Goal: Task Accomplishment & Management: Manage account settings

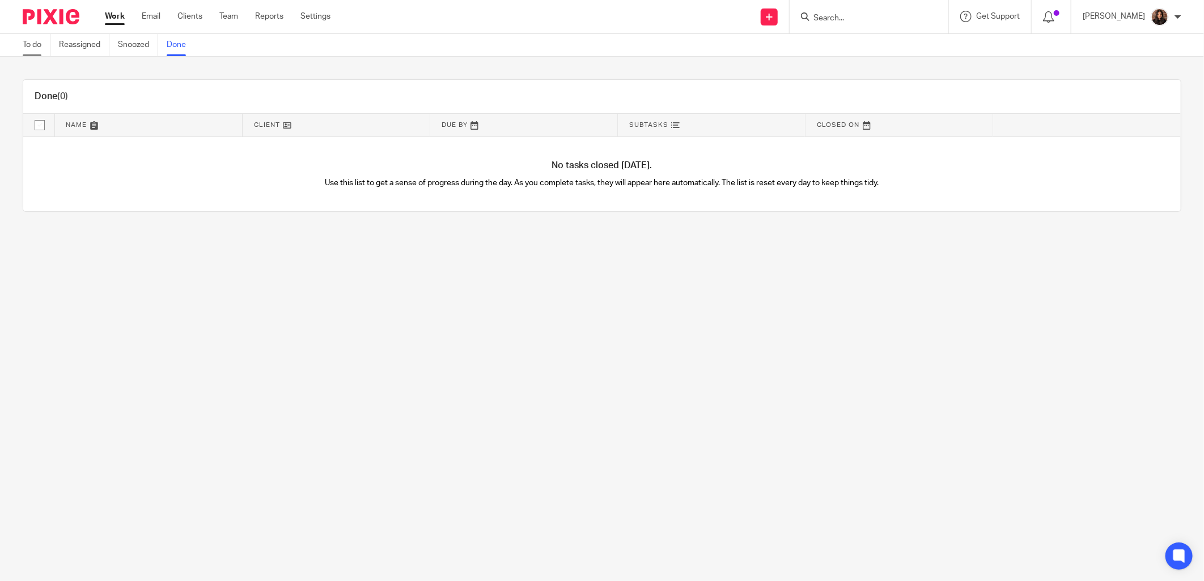
click at [39, 47] on link "To do" at bounding box center [37, 45] width 28 height 22
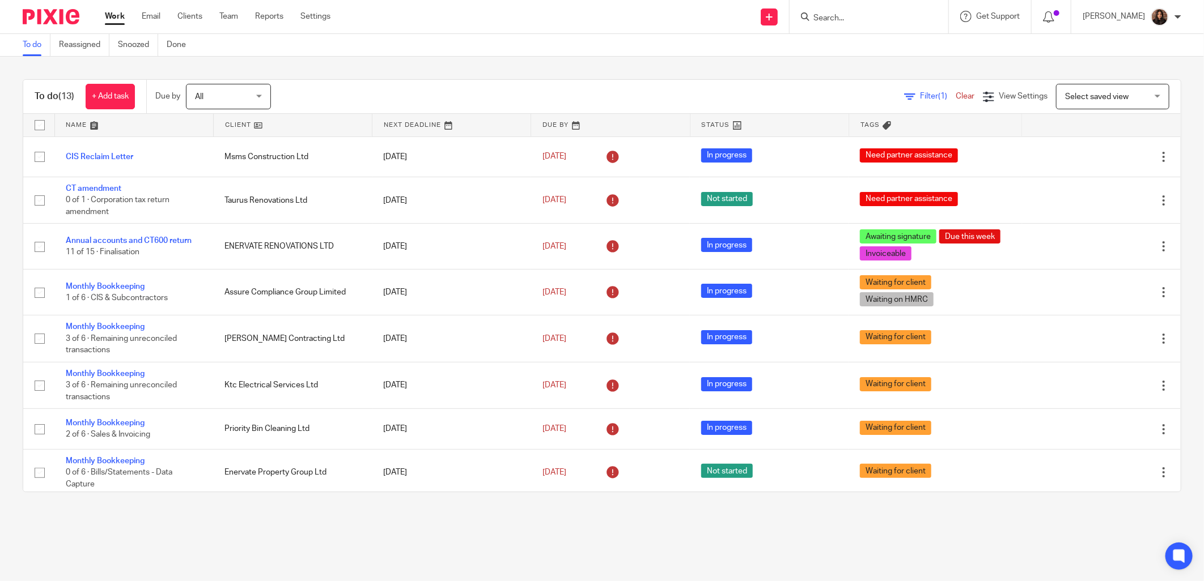
click at [415, 74] on div "To do (13) + Add task Due by All All Today Tomorrow This week Next week This mo…" at bounding box center [602, 286] width 1204 height 458
click at [774, 20] on link at bounding box center [768, 17] width 17 height 17
click at [754, 69] on link "Create task" at bounding box center [773, 69] width 79 height 16
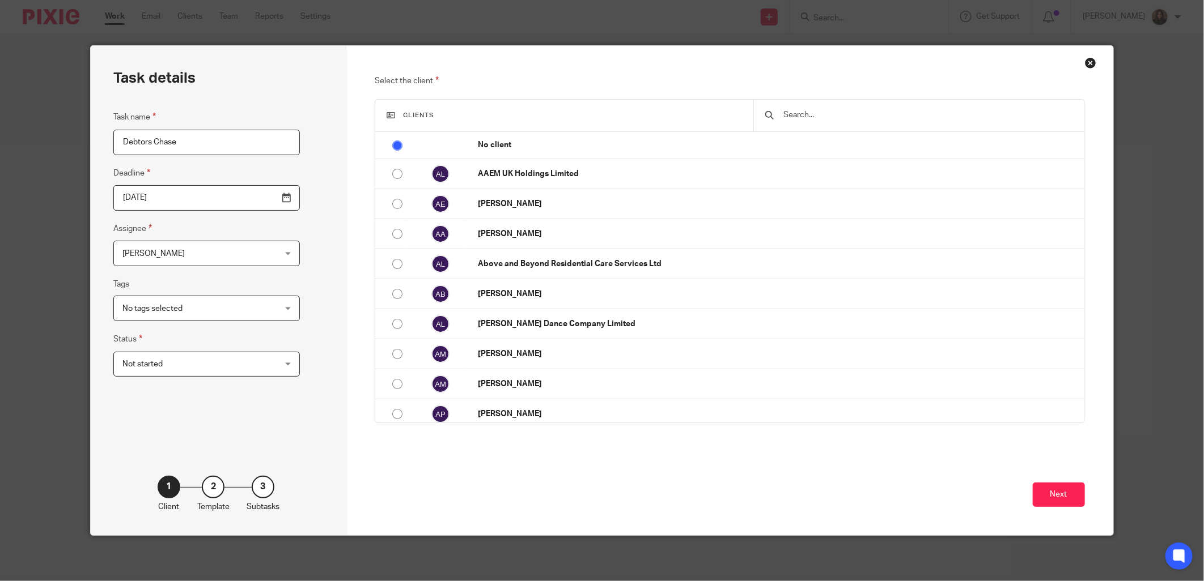
type input "Debtors Chase"
click at [296, 151] on div "Task details Task name Debtors Chase Deadline 2025-09-17 Assignee Nazia Mahmood…" at bounding box center [219, 291] width 256 height 490
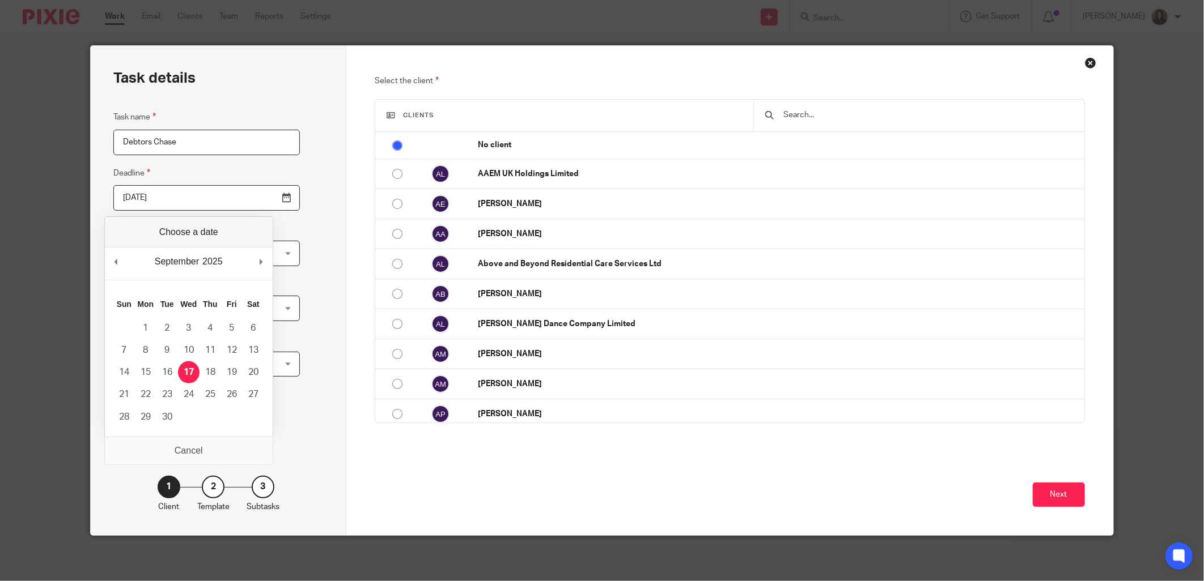
click at [238, 193] on input "2025-09-17" at bounding box center [206, 198] width 186 height 26
type input "2025-09-19"
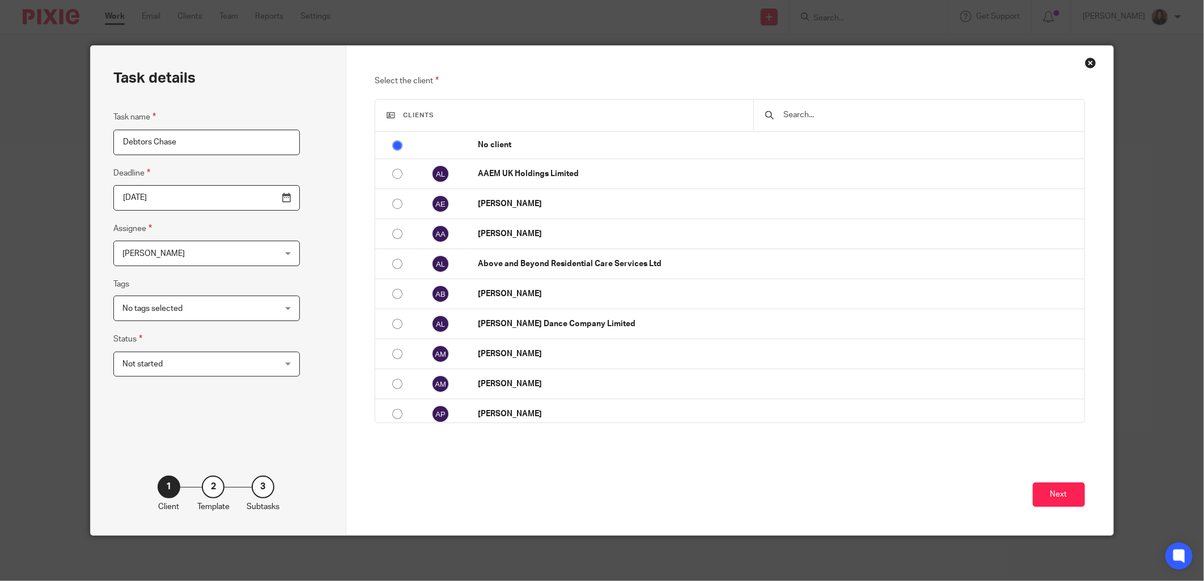
click at [189, 312] on span "No tags selected" at bounding box center [193, 308] width 142 height 24
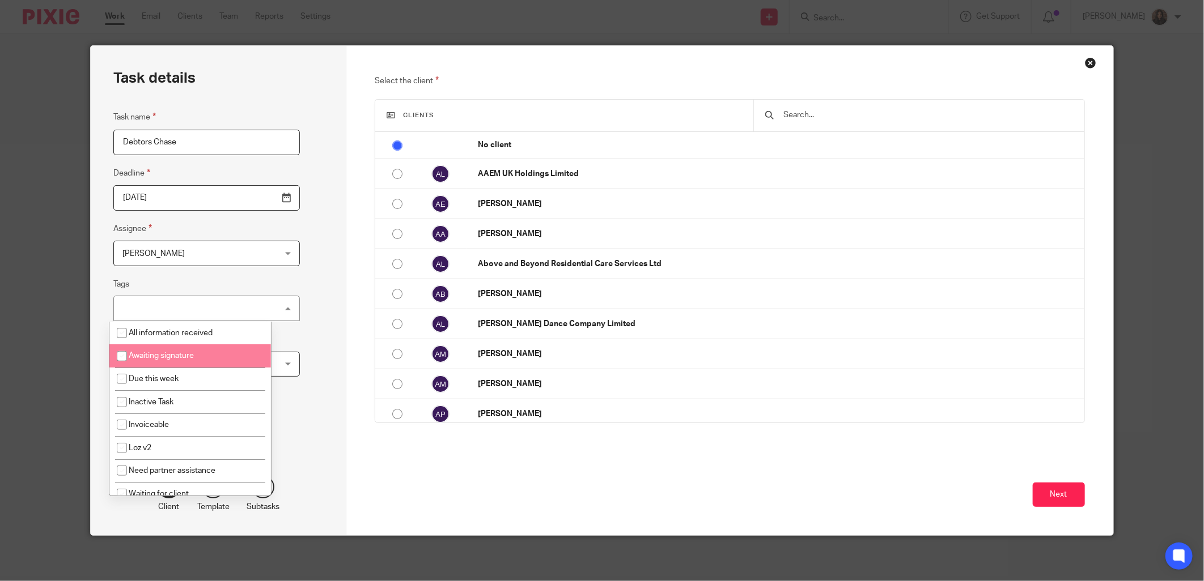
scroll to position [81, 0]
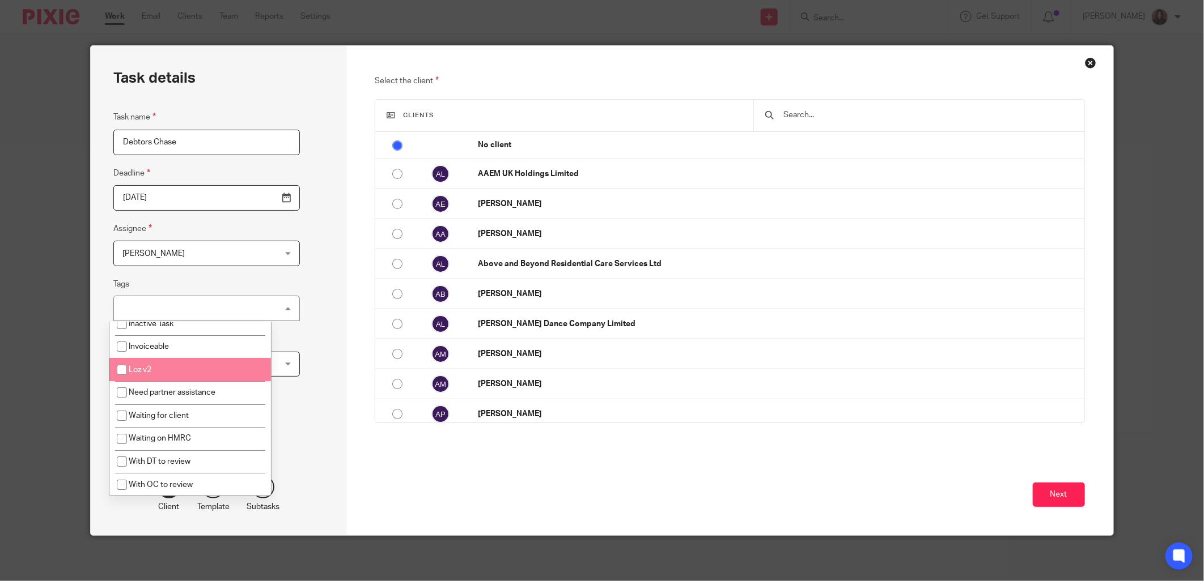
click at [303, 343] on div "Task details Task name Debtors Chase Deadline 2025-09-19 Assignee Nazia Mahmood…" at bounding box center [219, 291] width 256 height 490
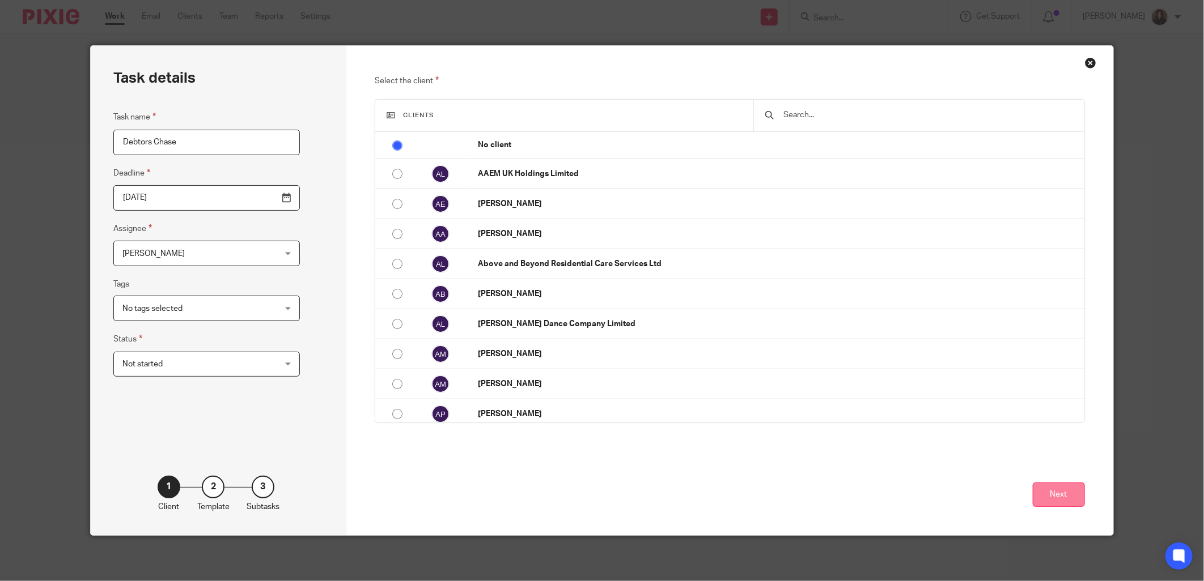
click at [1058, 499] on button "Next" at bounding box center [1058, 495] width 52 height 24
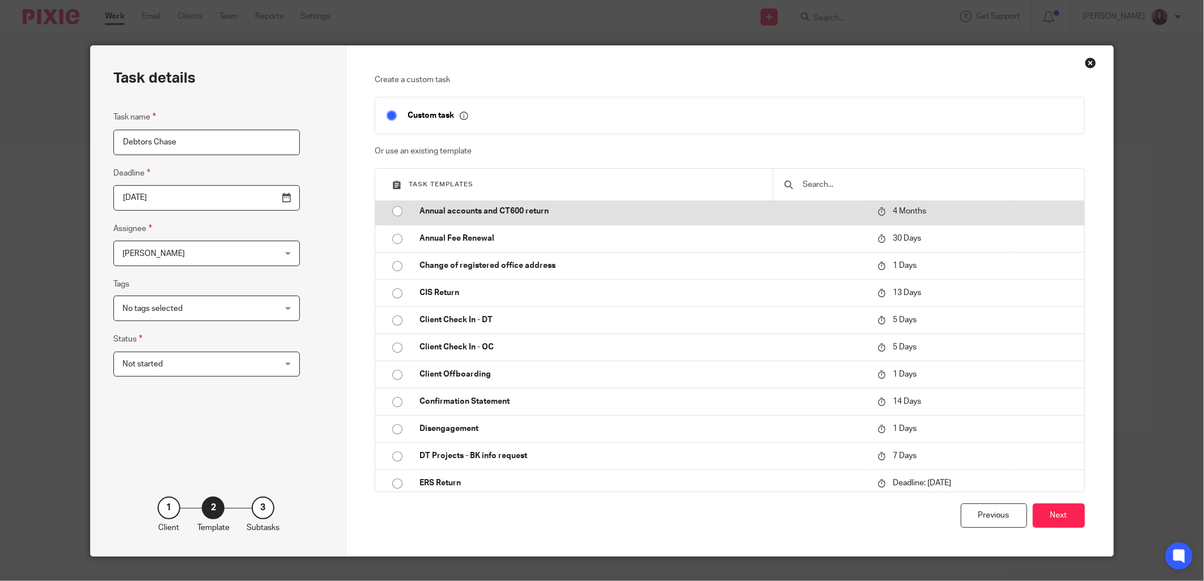
scroll to position [0, 0]
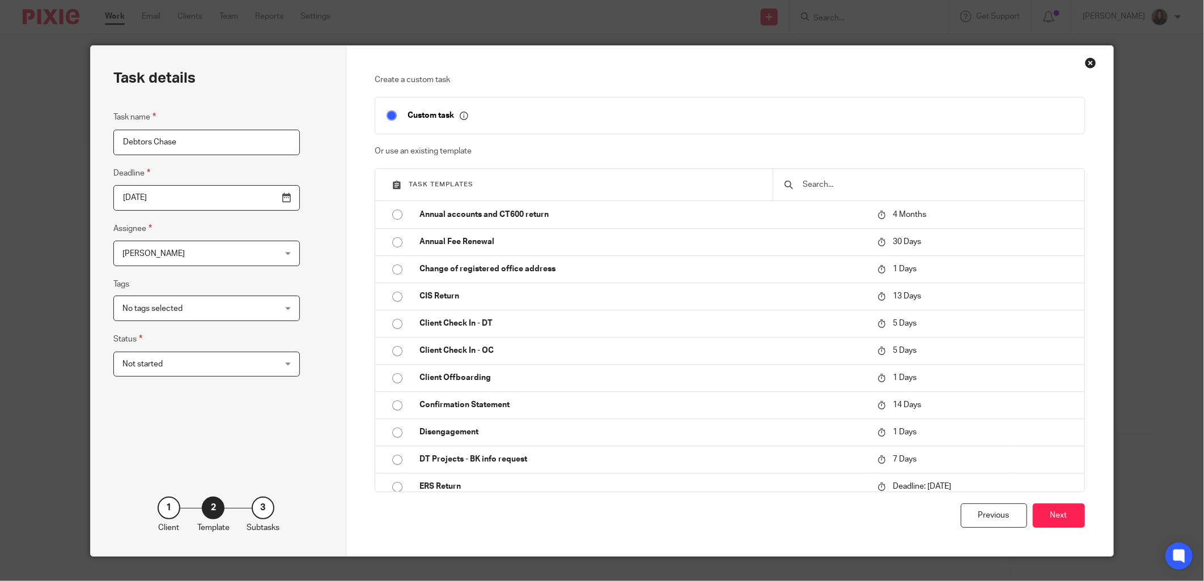
click at [1054, 513] on button "Next" at bounding box center [1058, 516] width 52 height 24
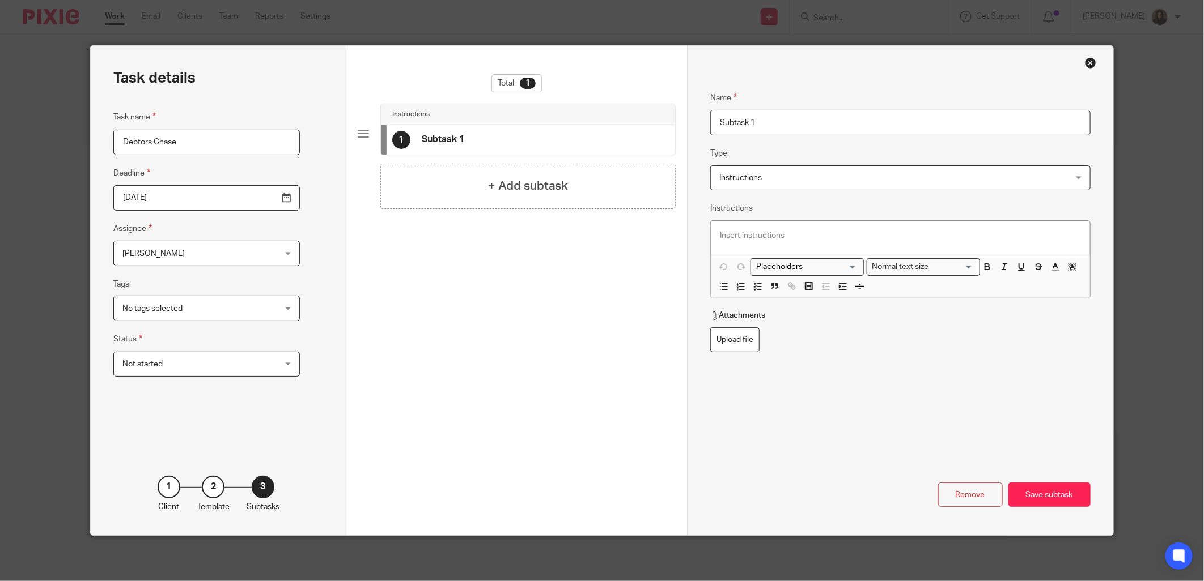
click at [752, 125] on input "Subtask 1" at bounding box center [900, 123] width 380 height 26
drag, startPoint x: 777, startPoint y: 125, endPoint x: 697, endPoint y: 122, distance: 80.5
click at [697, 122] on div "Name Subtask 1 Type Instructions Instructions Instructions Document signing - r…" at bounding box center [900, 291] width 426 height 490
type input "Every [DATE]:"
click at [758, 178] on span "Instructions" at bounding box center [867, 178] width 296 height 24
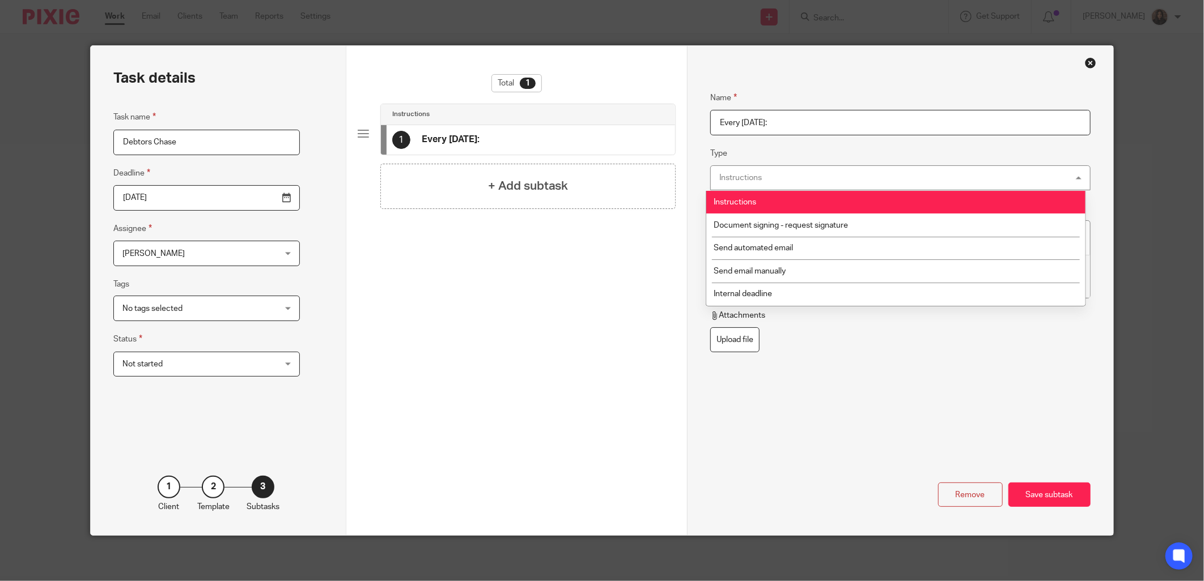
click at [687, 223] on div "Name Every Friday: Type Instructions Instructions Instructions Document signing…" at bounding box center [900, 291] width 426 height 490
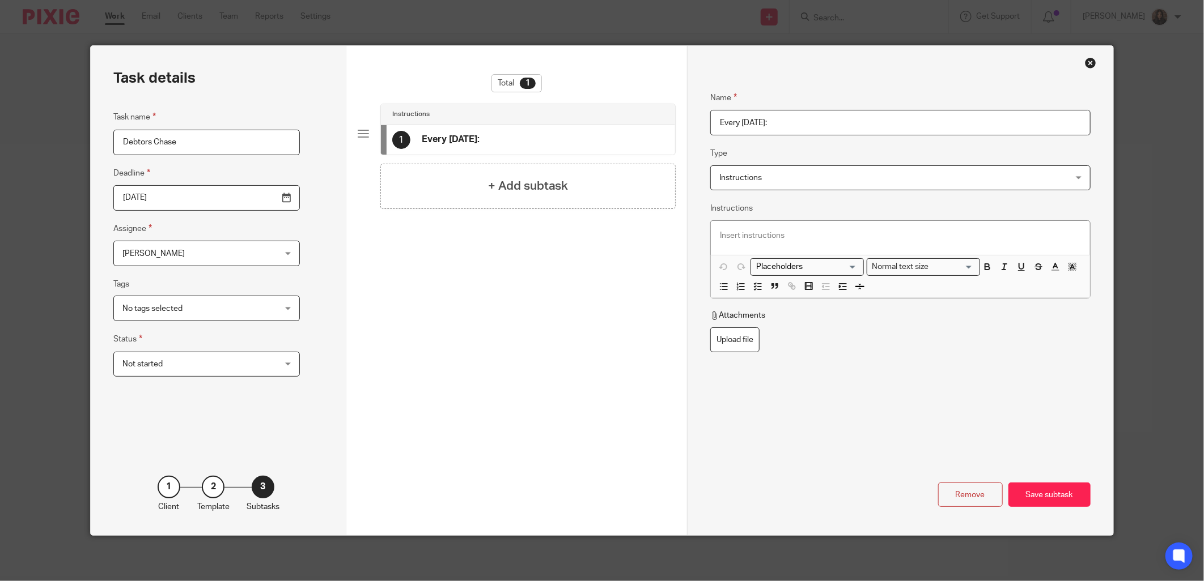
click at [772, 184] on span "Instructions" at bounding box center [867, 178] width 296 height 24
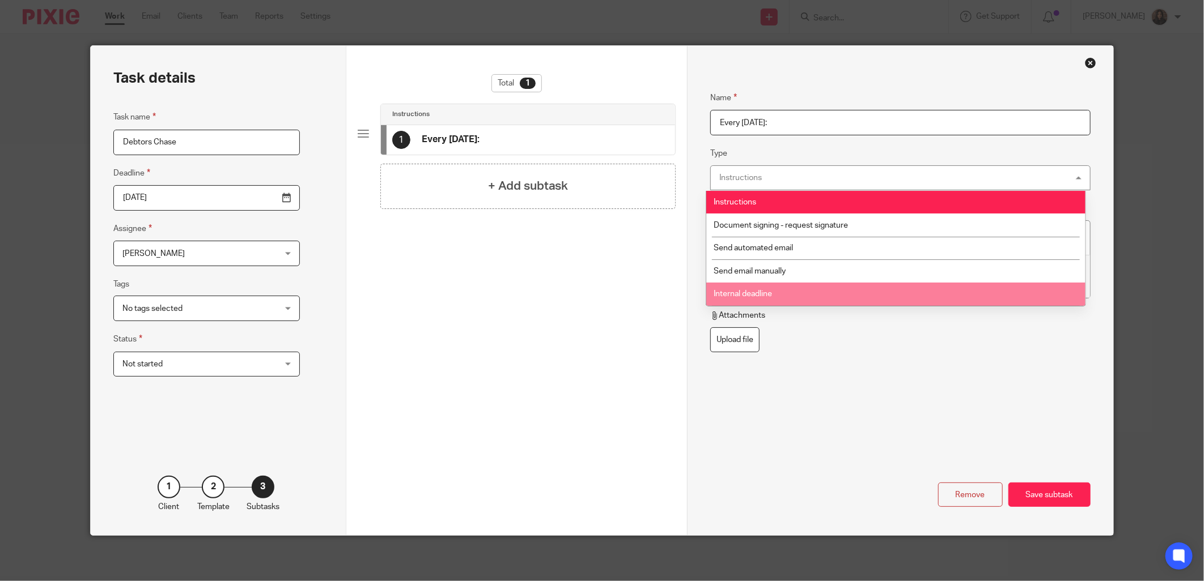
click at [741, 295] on span "Internal deadline" at bounding box center [742, 294] width 58 height 8
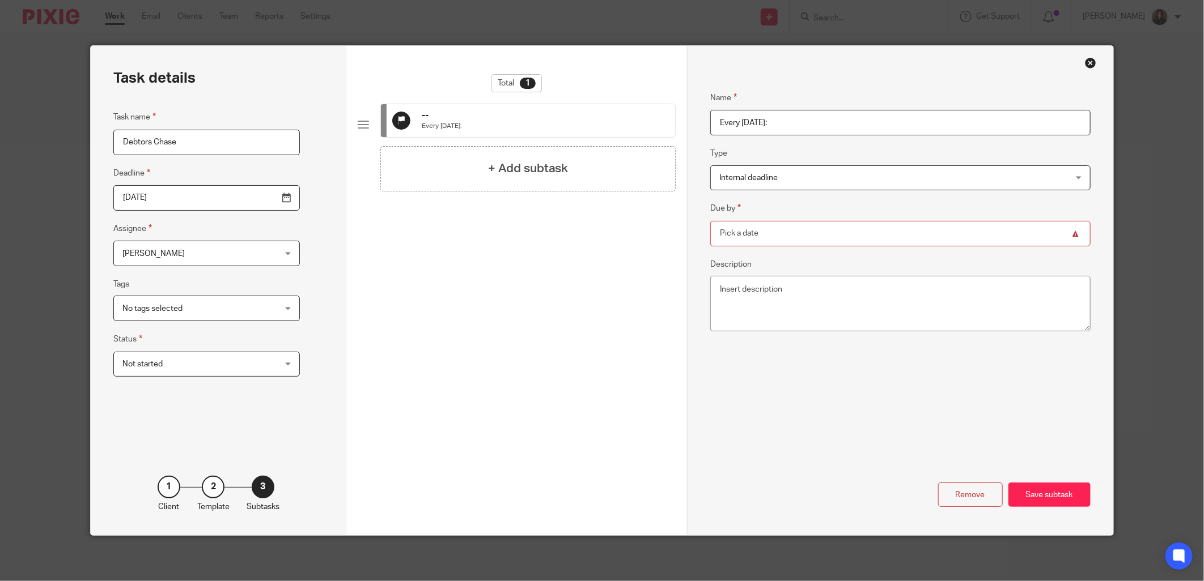
click at [701, 215] on div "Name Every Friday: Type Internal deadline Internal deadline Instructions Docume…" at bounding box center [900, 291] width 426 height 490
click at [741, 234] on input "Due by" at bounding box center [900, 234] width 380 height 26
type input "2025-09-19"
click at [782, 173] on span "Internal deadline" at bounding box center [867, 178] width 296 height 24
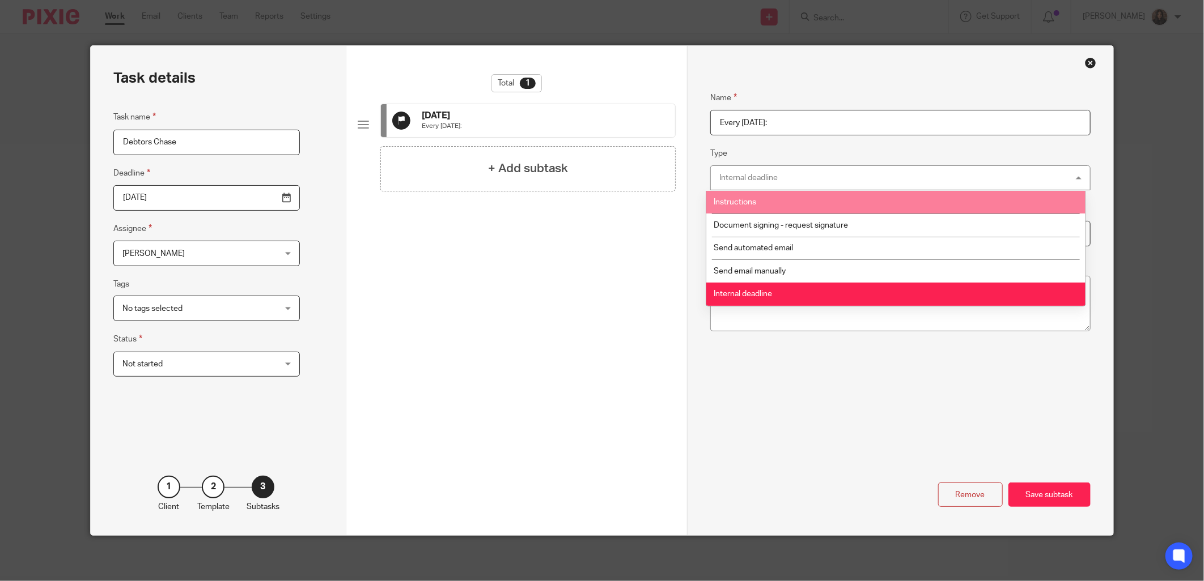
click at [771, 199] on li "Instructions" at bounding box center [895, 202] width 379 height 23
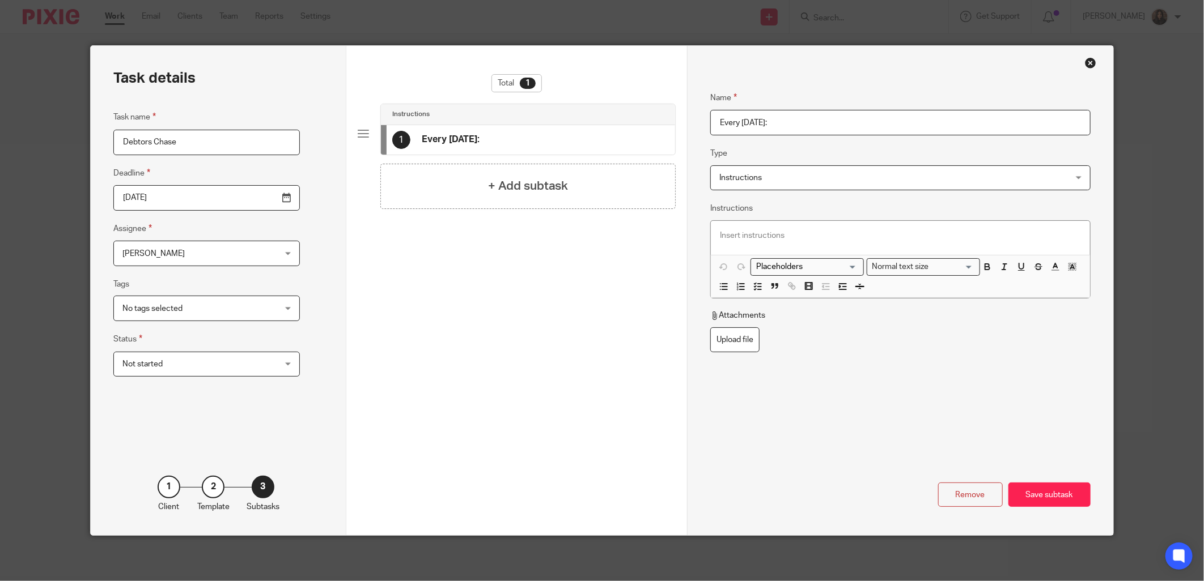
click at [758, 238] on p at bounding box center [900, 235] width 360 height 11
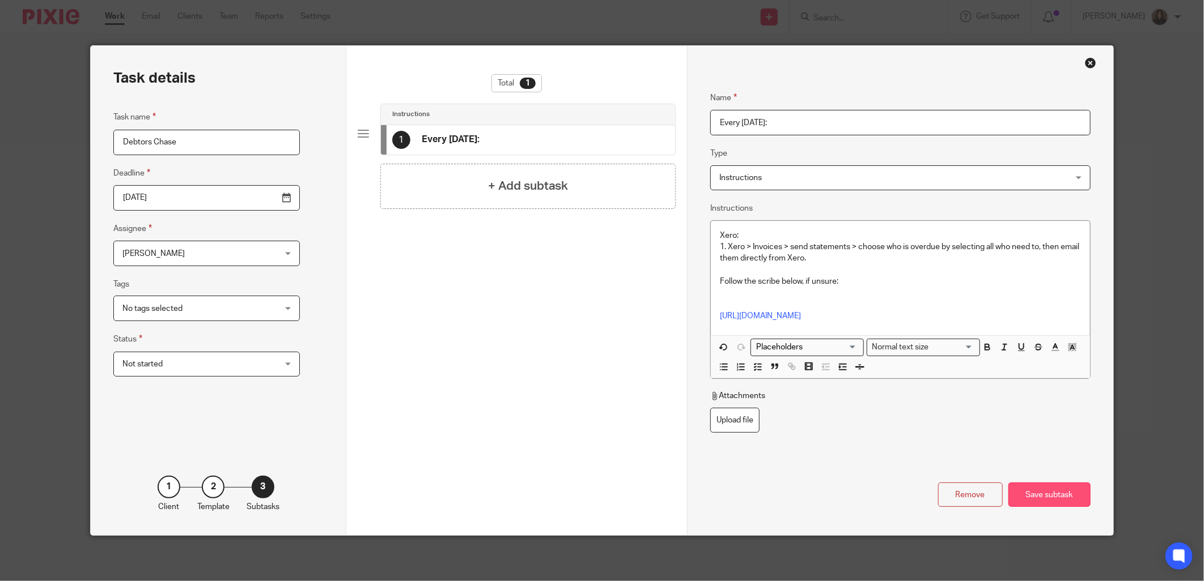
click at [1032, 493] on div "Save subtask" at bounding box center [1049, 495] width 82 height 24
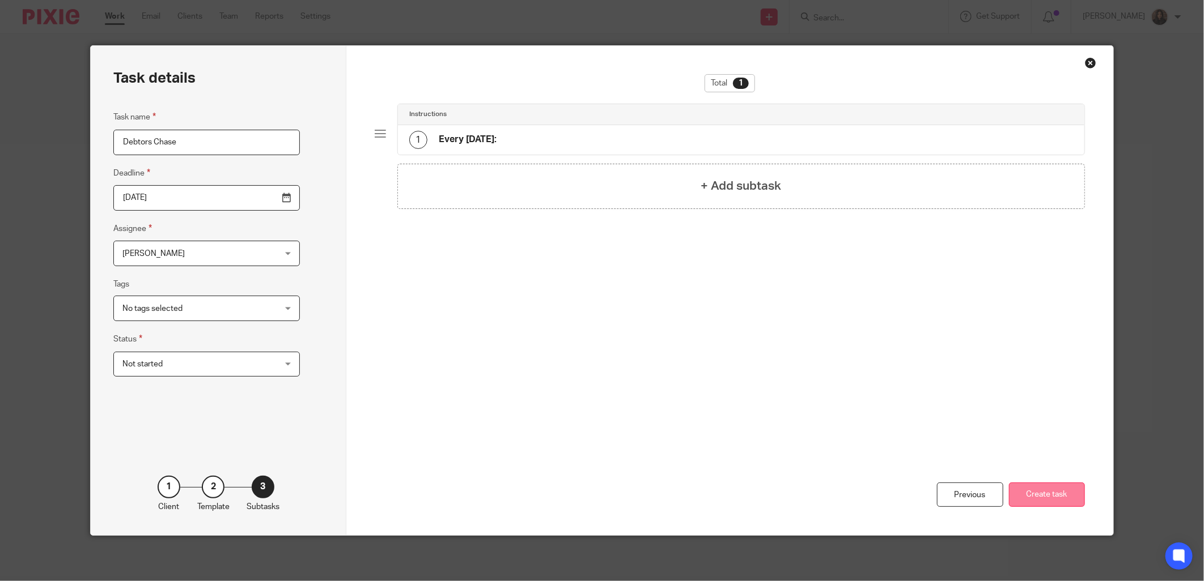
click at [1040, 491] on button "Create task" at bounding box center [1047, 495] width 76 height 24
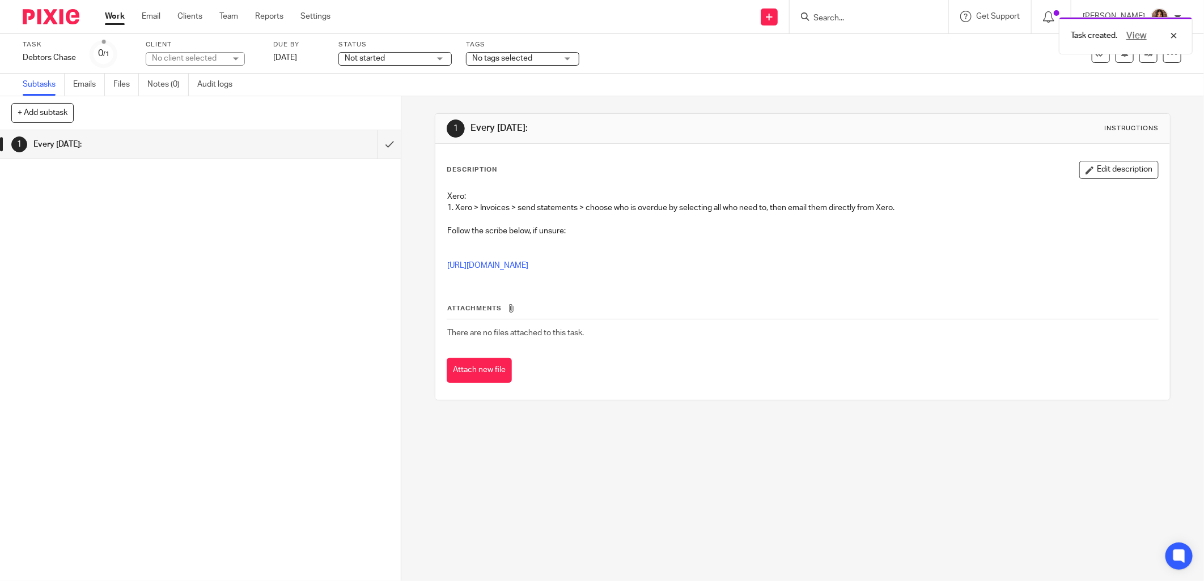
click at [201, 58] on div "No client selected" at bounding box center [189, 58] width 74 height 11
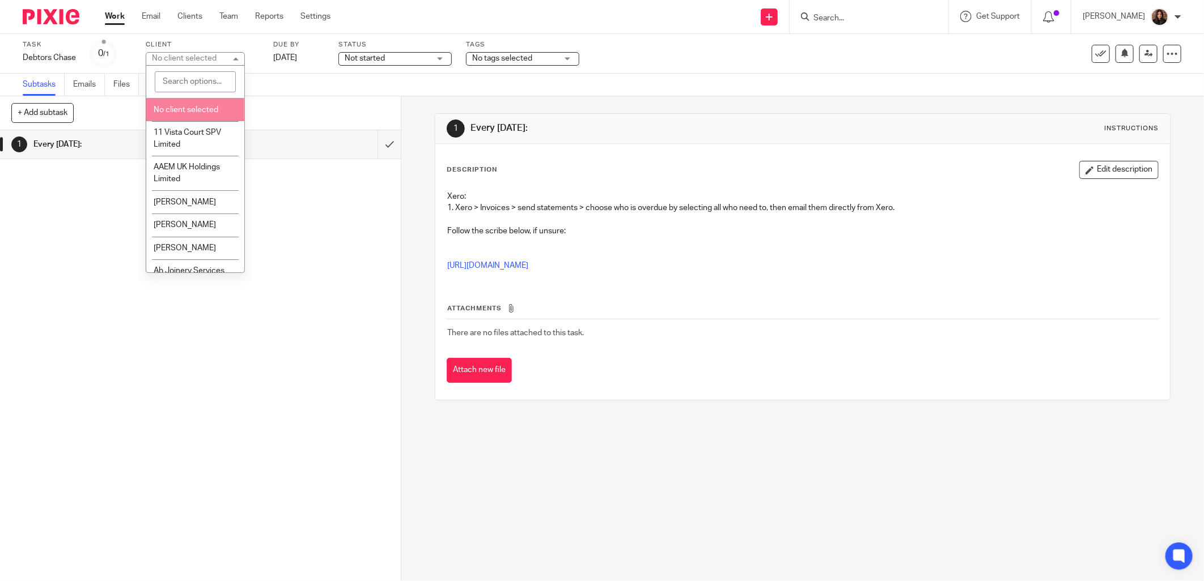
click at [189, 106] on span "No client selected" at bounding box center [186, 110] width 65 height 8
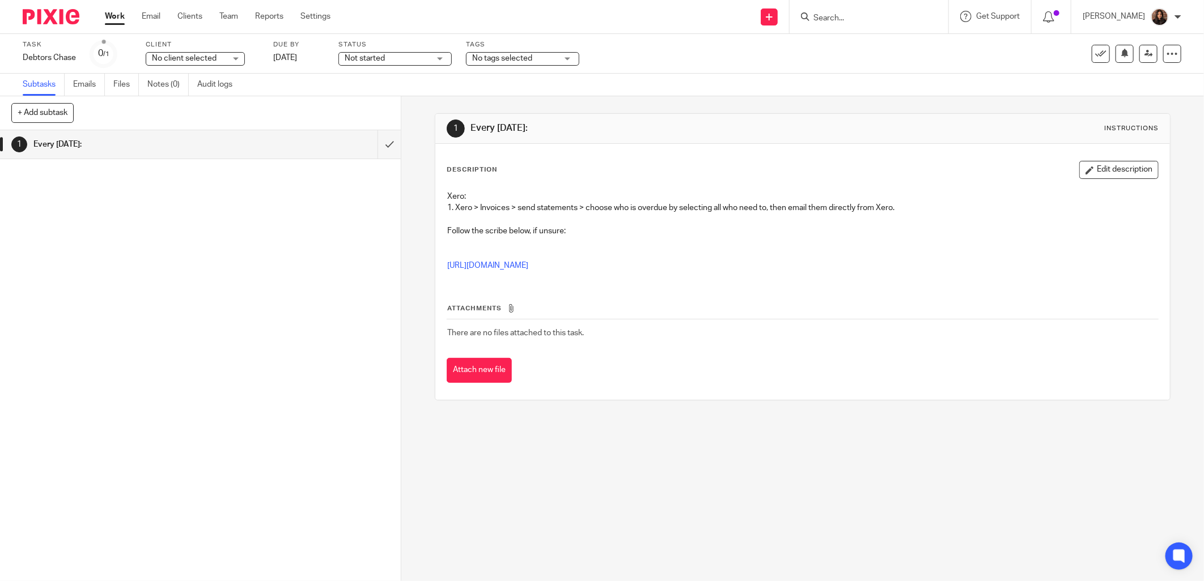
click at [291, 102] on div "+ Add subtask Cancel + Add" at bounding box center [200, 113] width 401 height 34
click at [1166, 53] on icon at bounding box center [1171, 53] width 11 height 11
click at [789, 116] on div "1 Every Friday: Instructions" at bounding box center [802, 129] width 734 height 30
click at [440, 64] on div "Not started Not started" at bounding box center [394, 59] width 113 height 14
click at [205, 61] on span "No client selected" at bounding box center [184, 58] width 65 height 8
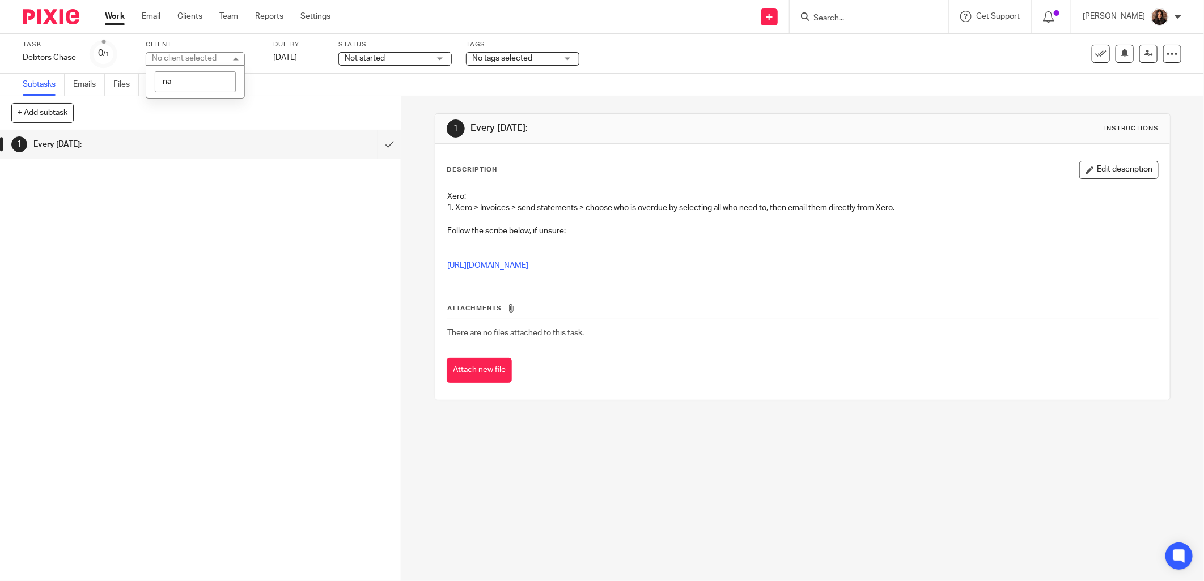
type input "n"
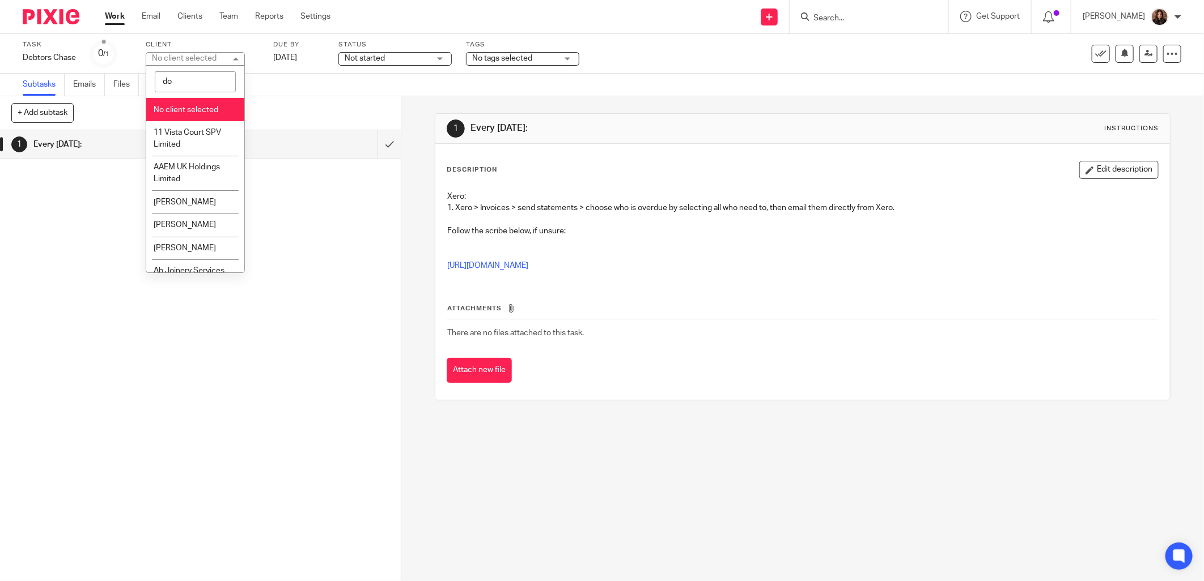
type input "d"
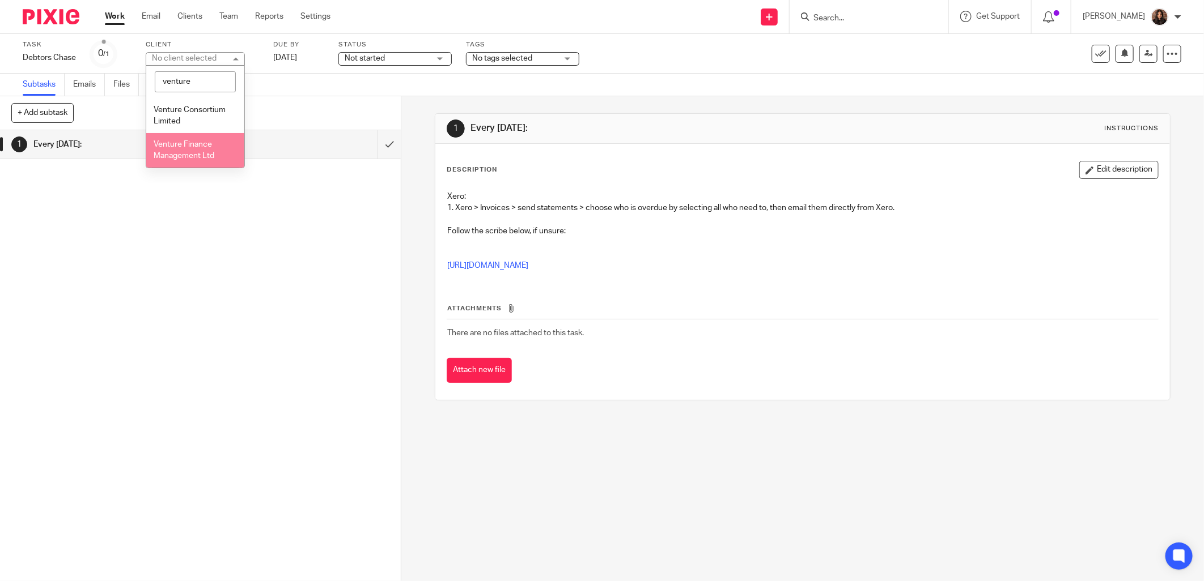
type input "venture"
click at [210, 154] on span "Venture Finance Management Ltd" at bounding box center [184, 151] width 61 height 20
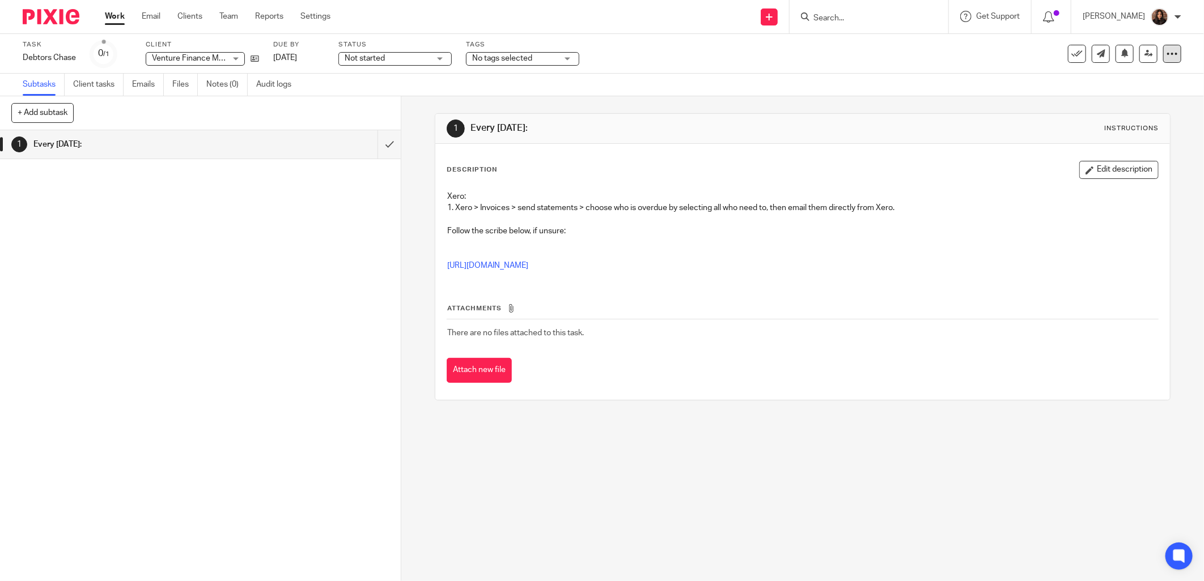
click at [1166, 58] on icon at bounding box center [1171, 53] width 11 height 11
click at [1102, 143] on link "Make recurring" at bounding box center [1116, 148] width 99 height 11
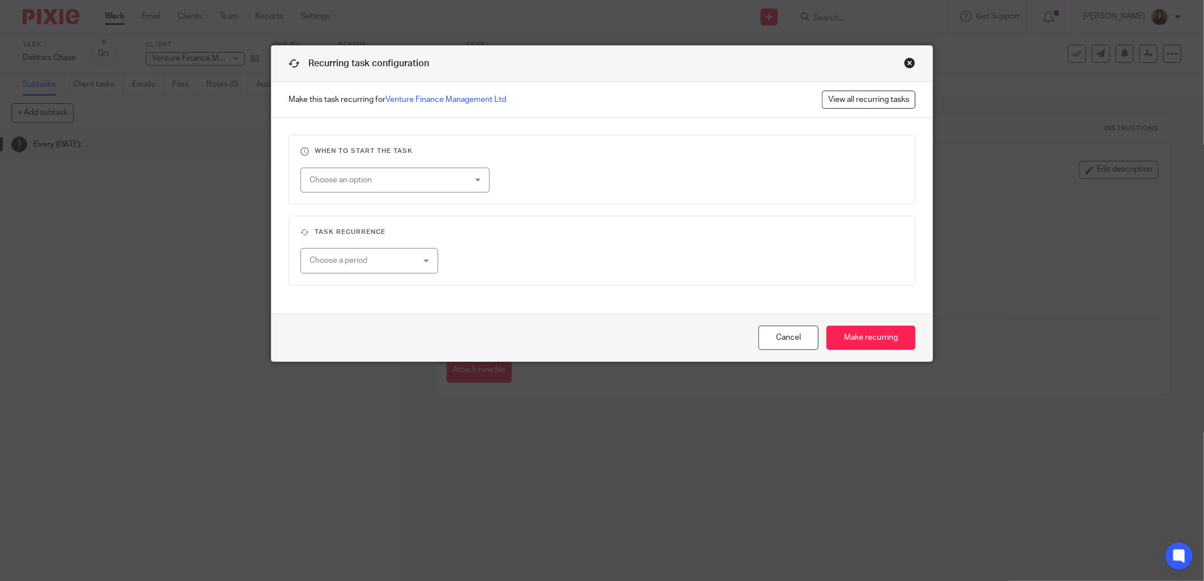
click at [383, 177] on div "Choose an option" at bounding box center [381, 180] width 144 height 24
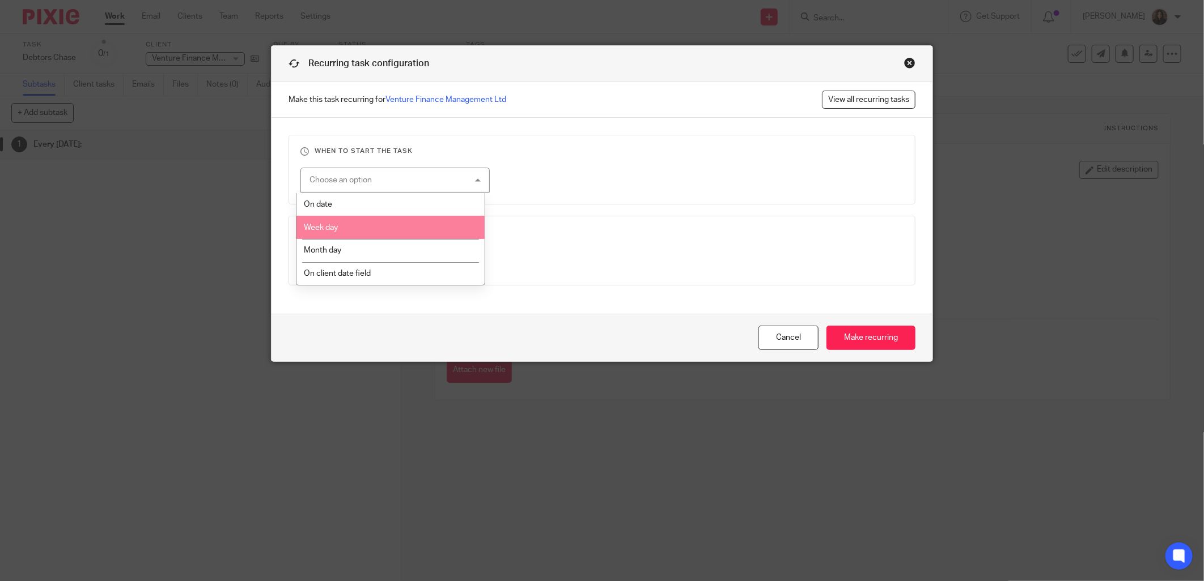
click at [359, 223] on li "Week day" at bounding box center [390, 227] width 188 height 23
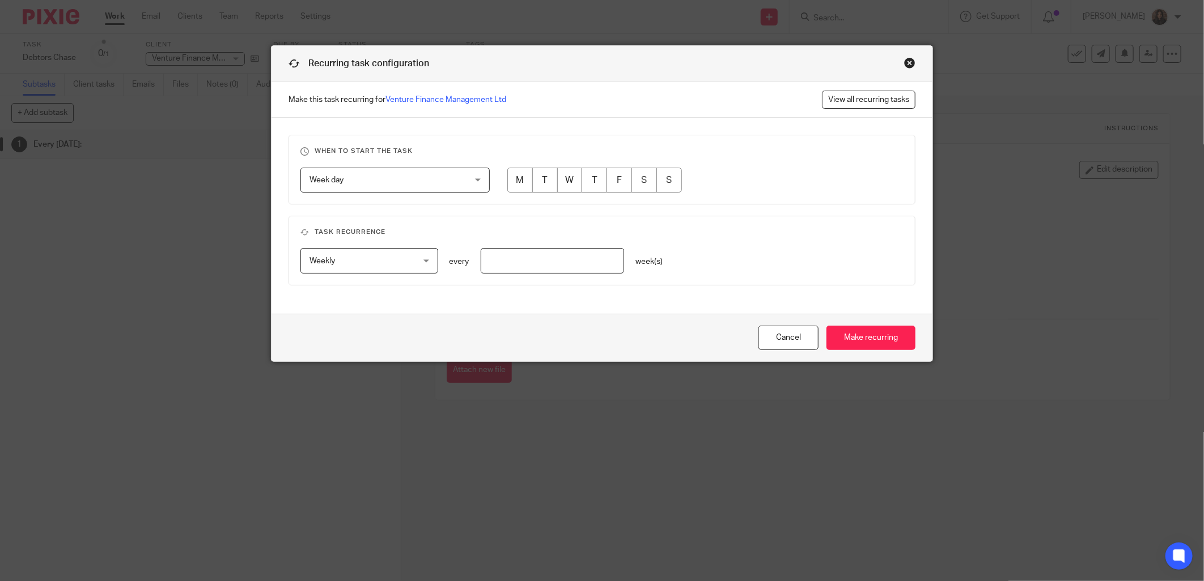
click at [562, 176] on input "radio" at bounding box center [570, 181] width 26 height 26
radio input "true"
click at [362, 256] on span "Weekly" at bounding box center [360, 261] width 103 height 24
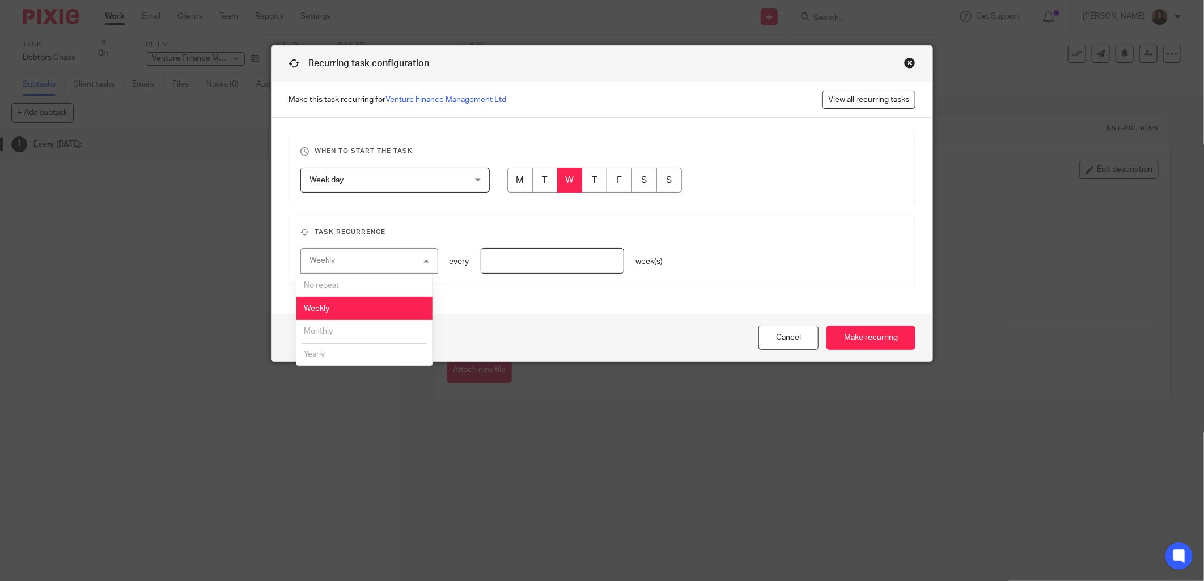
click at [504, 256] on input "number" at bounding box center [553, 261] width 144 height 26
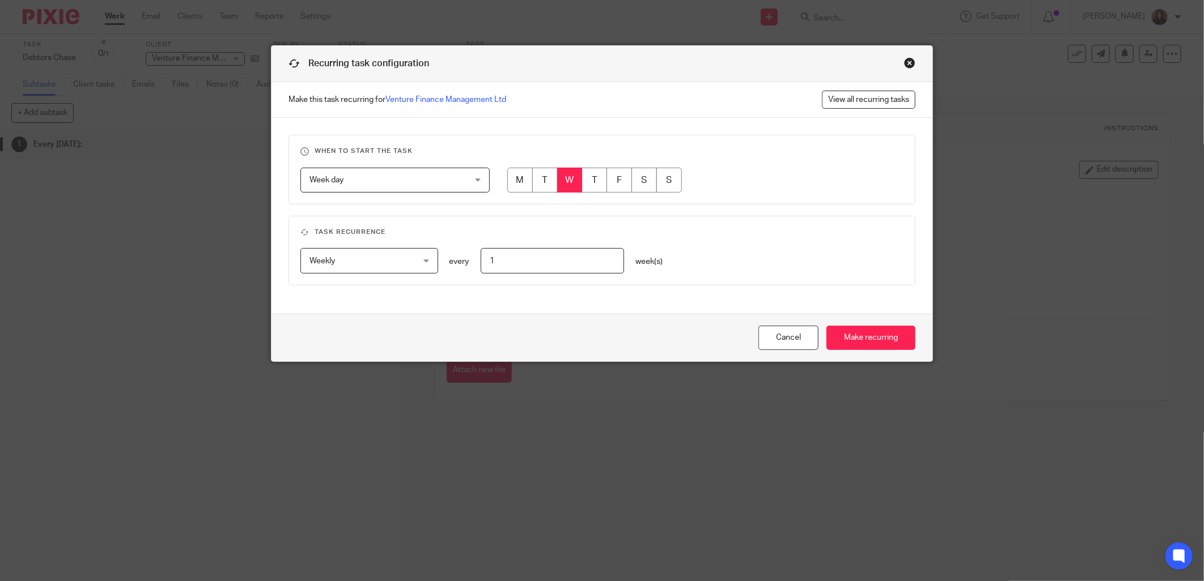
type input "1"
click at [683, 228] on h3 "Task recurrence" at bounding box center [601, 232] width 603 height 9
click at [861, 332] on input "Make recurring" at bounding box center [870, 338] width 89 height 24
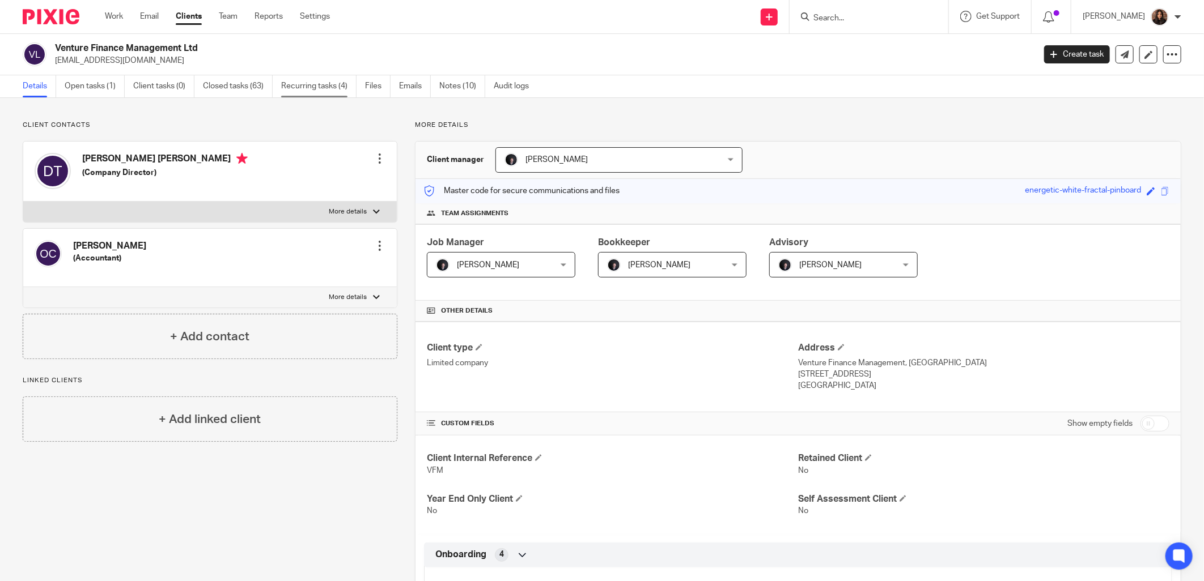
click at [327, 90] on link "Recurring tasks (4)" at bounding box center [318, 86] width 75 height 22
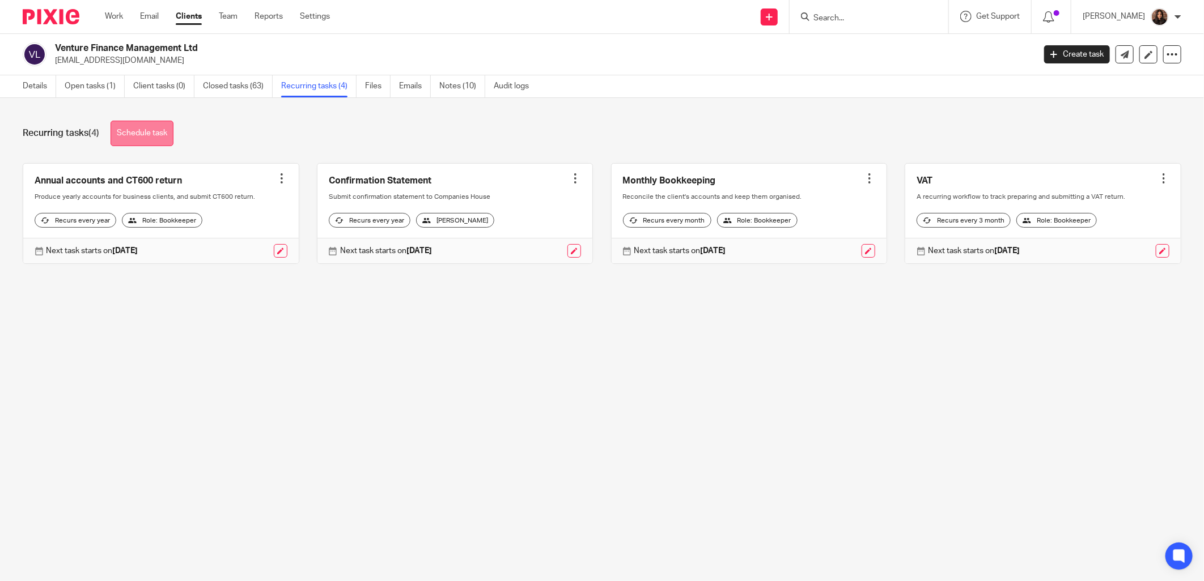
click at [150, 128] on link "Schedule task" at bounding box center [142, 134] width 63 height 26
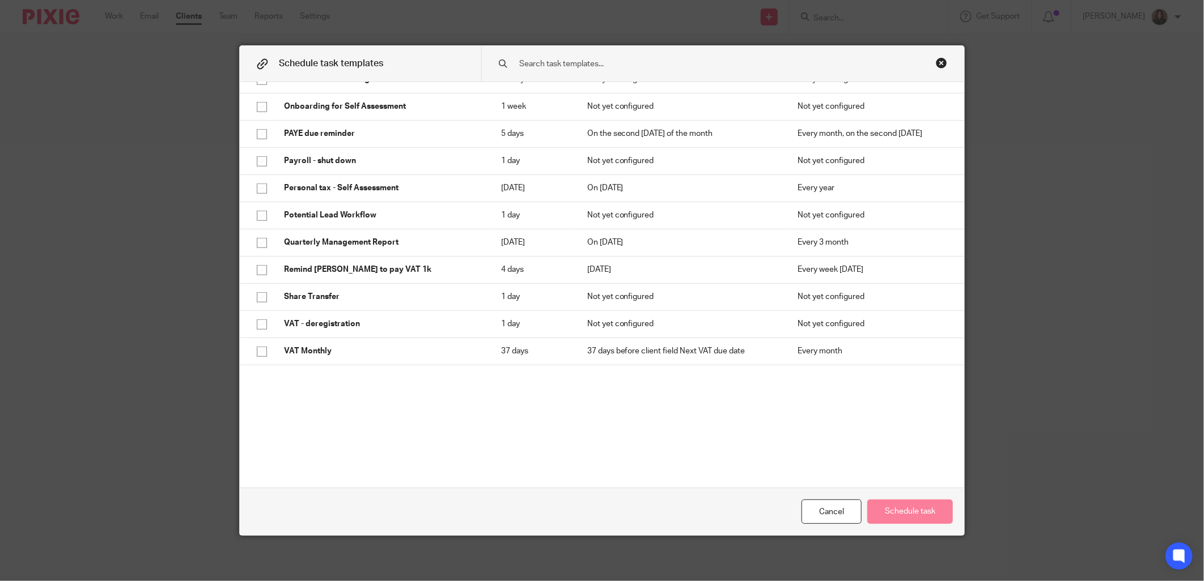
scroll to position [570, 0]
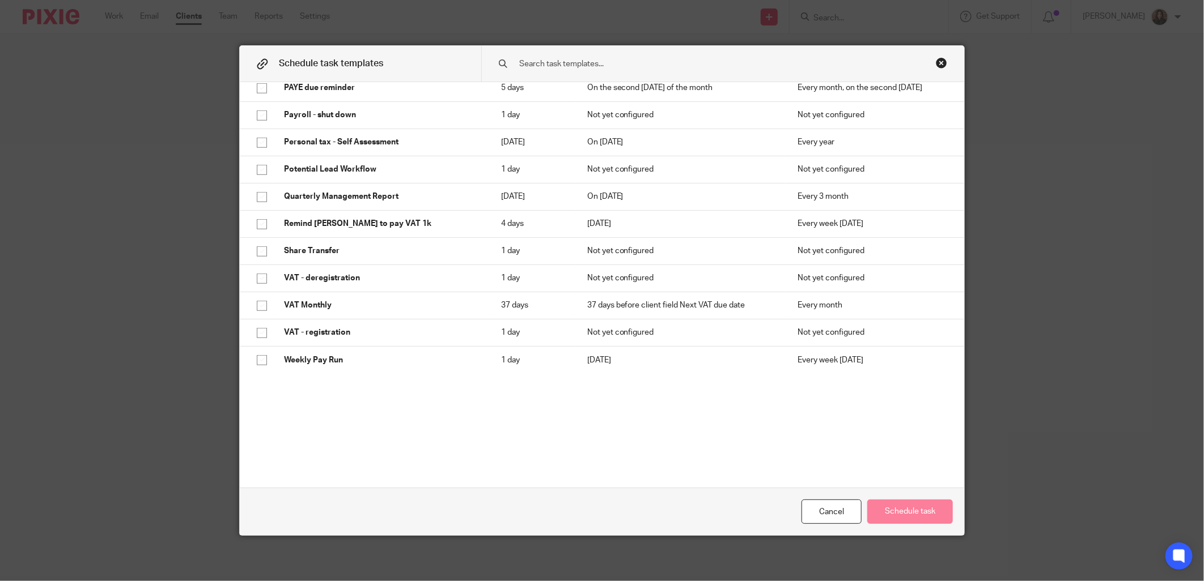
click at [936, 60] on div "Close this dialog window" at bounding box center [941, 62] width 11 height 11
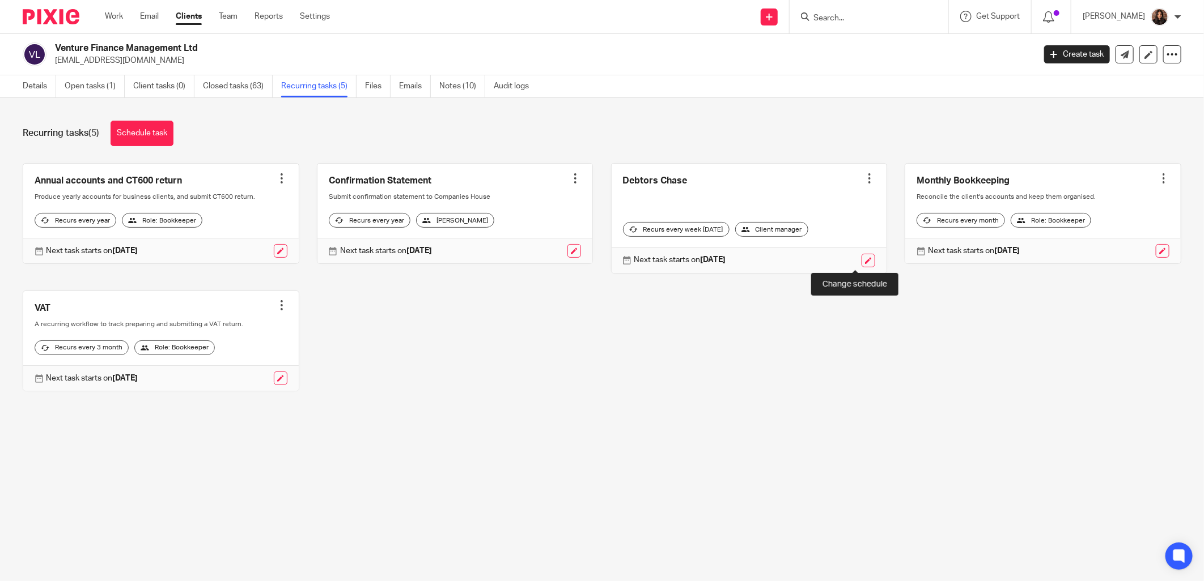
click at [861, 261] on link at bounding box center [868, 261] width 14 height 14
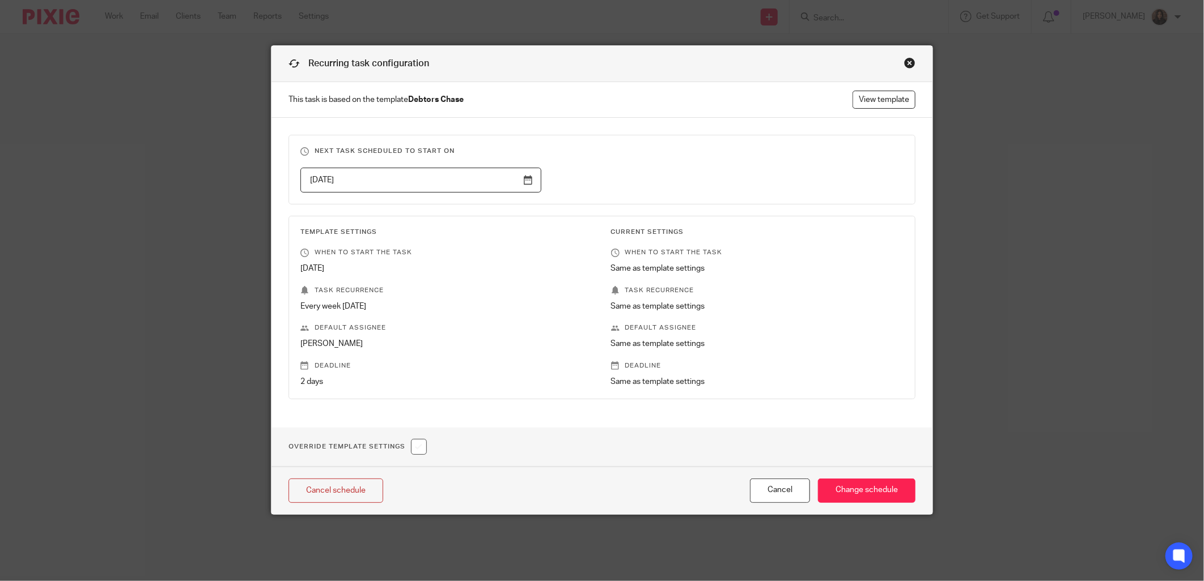
click at [417, 440] on input "checkbox" at bounding box center [419, 447] width 16 height 16
checkbox input "true"
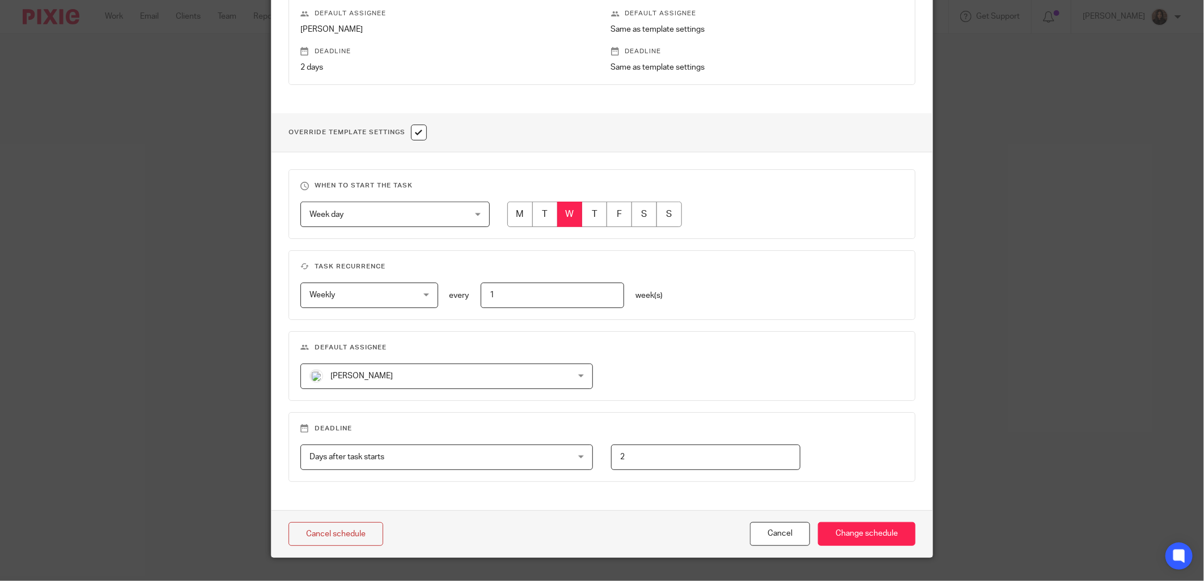
scroll to position [337, 0]
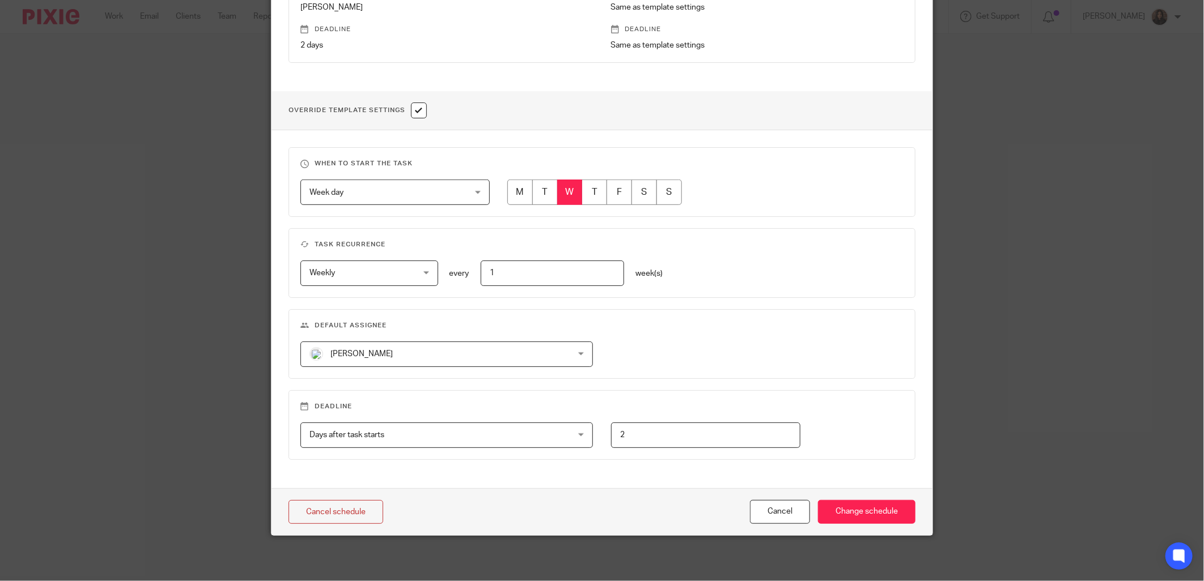
click at [428, 313] on fieldset "Default assignee Nazia Mahmood Nazia Mahmood Adam Osman Dom Talbot Erica Smith …" at bounding box center [601, 344] width 627 height 70
click at [638, 435] on input "2" at bounding box center [705, 436] width 189 height 26
click at [653, 365] on div "Nazia Mahmood Nazia Mahmood Adam Osman Dom Talbot Erica Smith Loz Whitton Nazia…" at bounding box center [593, 355] width 621 height 26
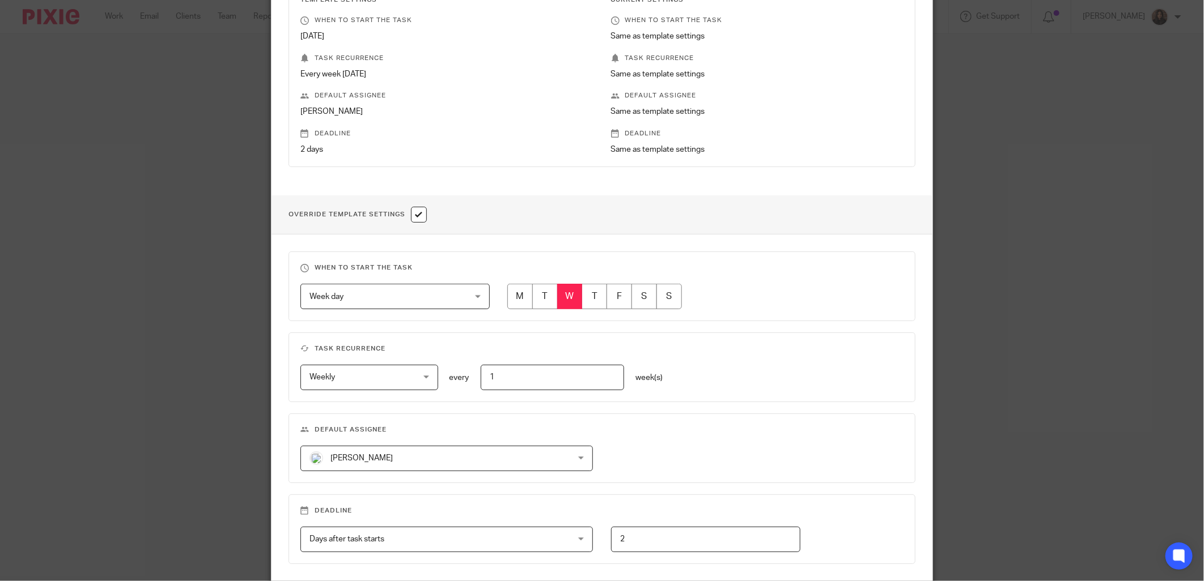
scroll to position [128, 0]
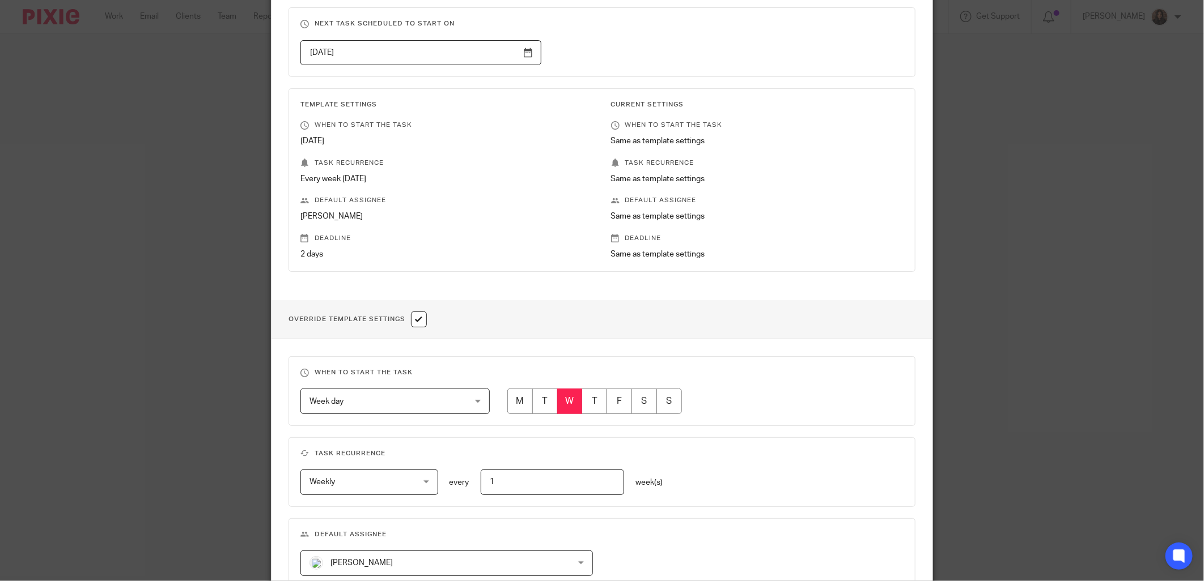
click at [612, 401] on input "radio" at bounding box center [619, 402] width 26 height 26
radio input "true"
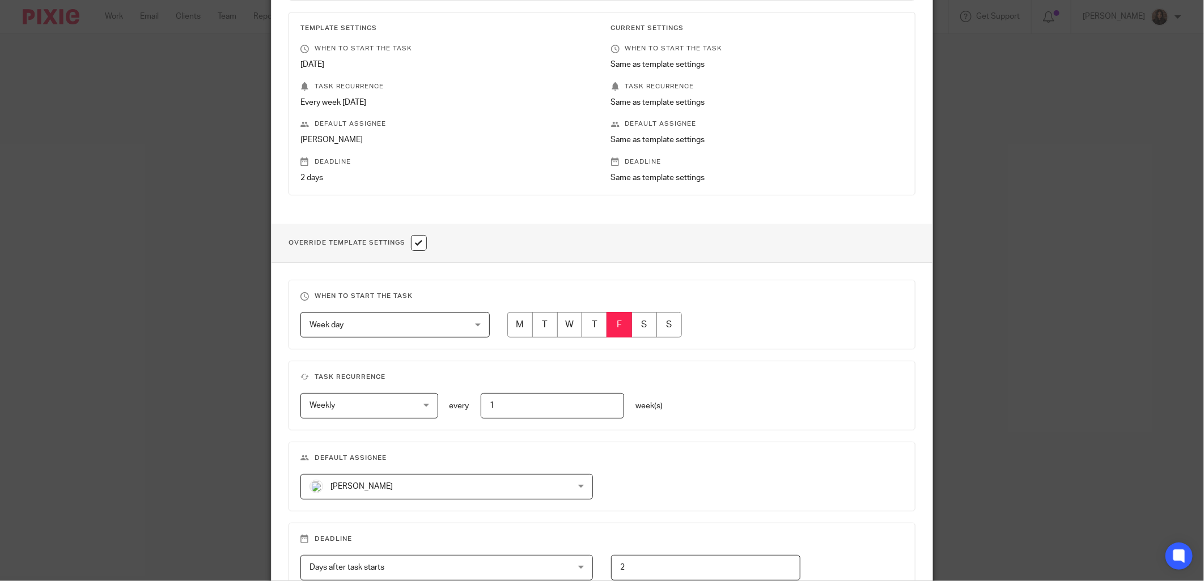
scroll to position [337, 0]
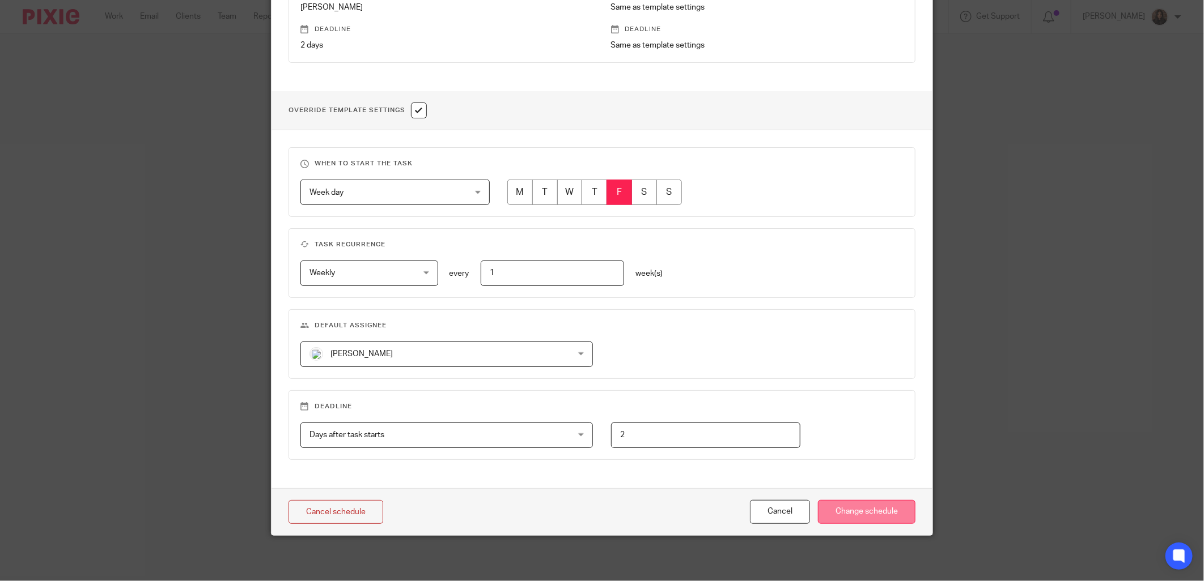
click at [881, 519] on input "Change schedule" at bounding box center [866, 512] width 97 height 24
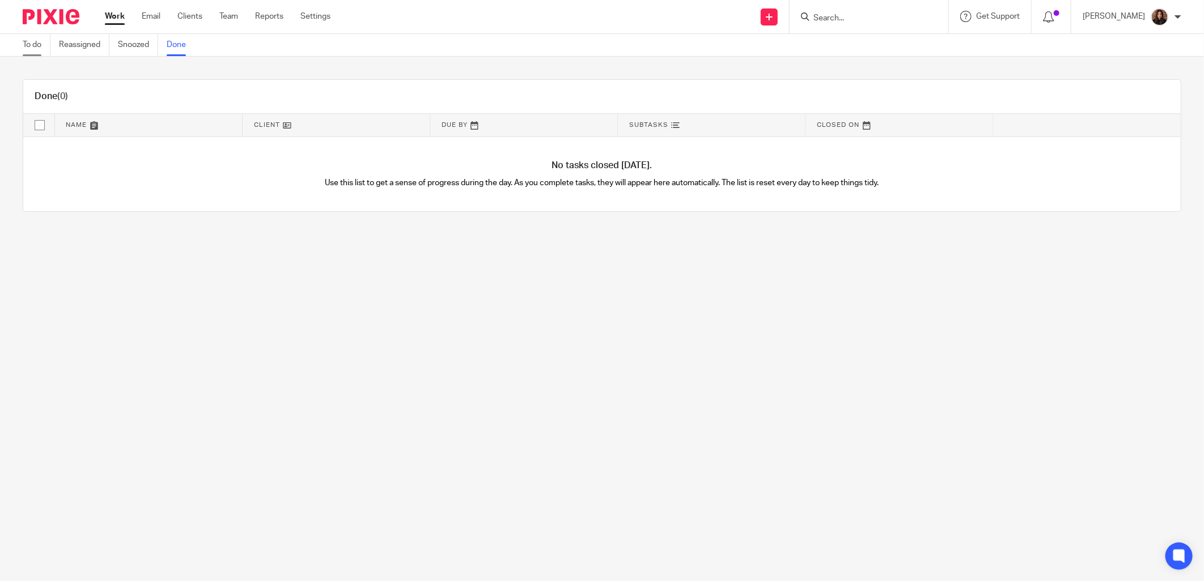
click at [40, 48] on link "To do" at bounding box center [37, 45] width 28 height 22
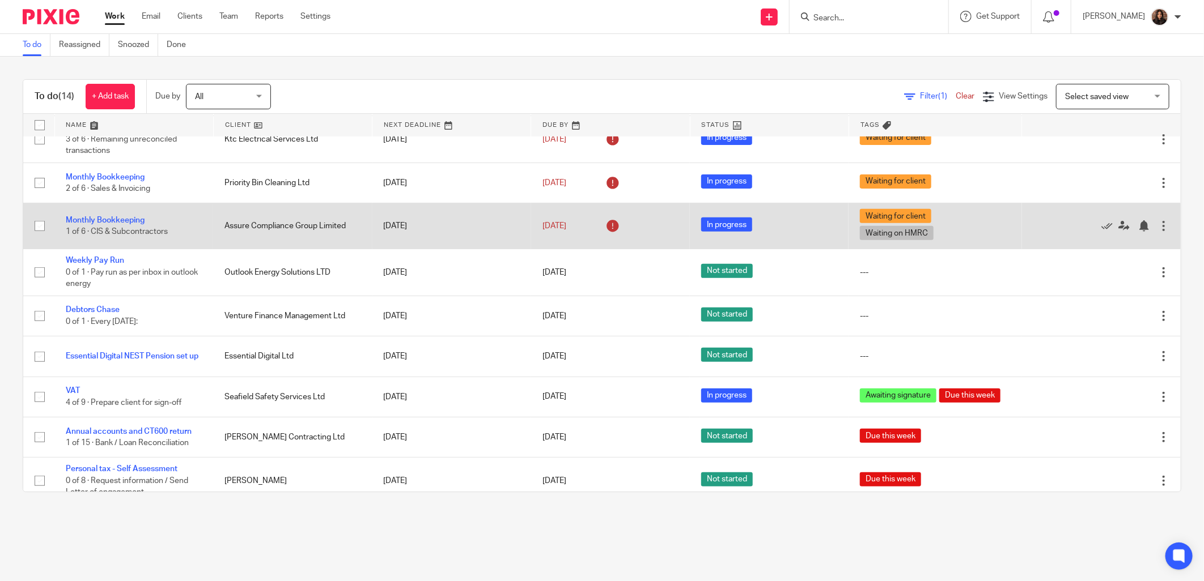
scroll to position [264, 0]
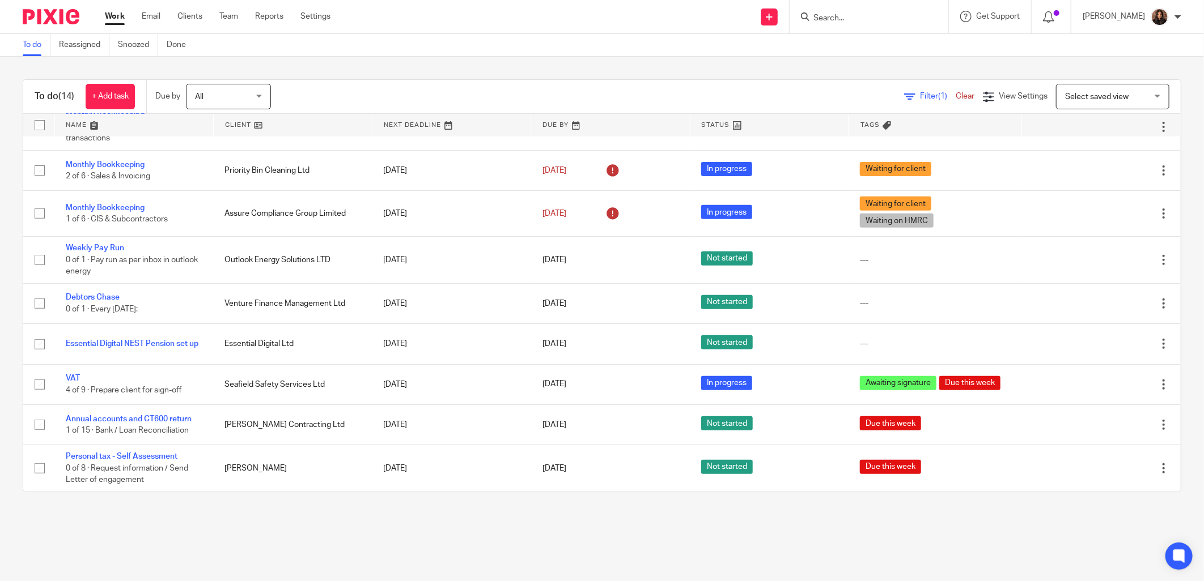
click at [842, 21] on input "Search" at bounding box center [863, 19] width 102 height 10
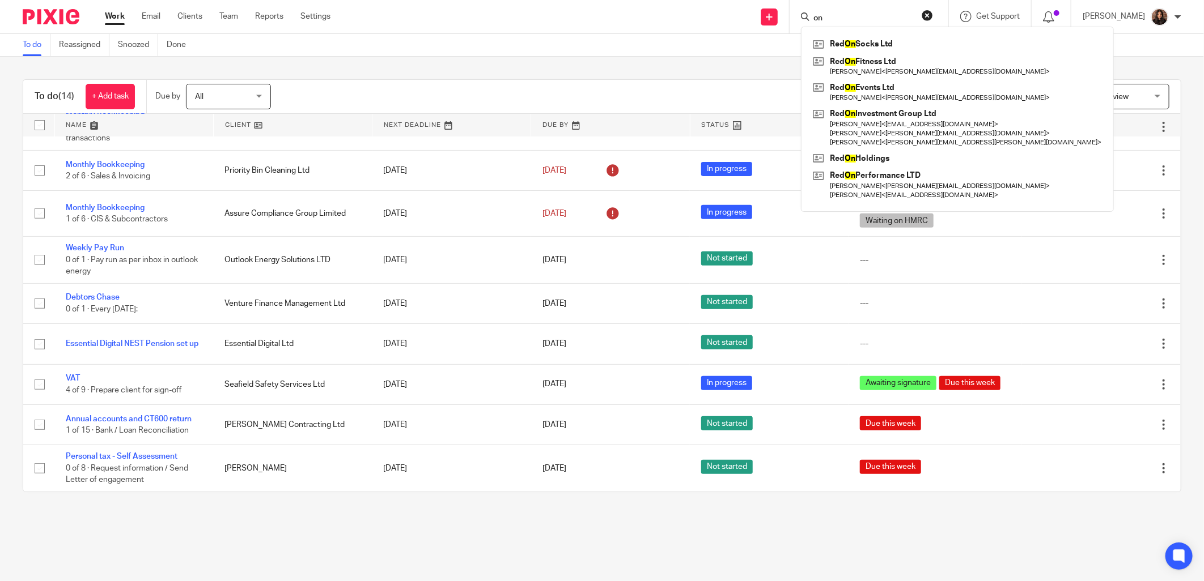
type input "o"
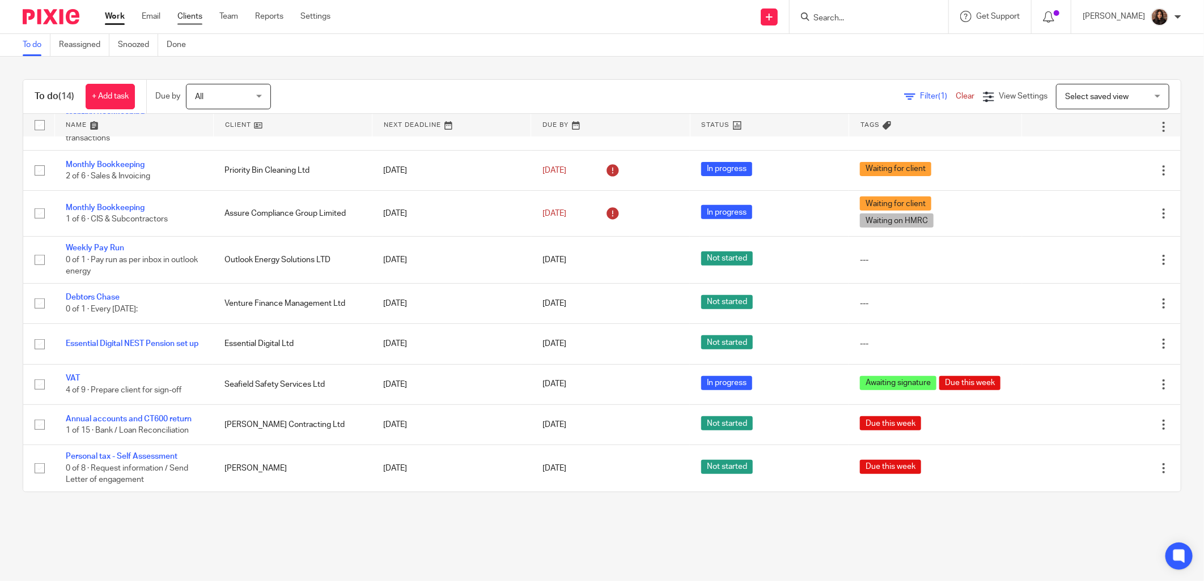
click at [188, 19] on link "Clients" at bounding box center [189, 16] width 25 height 11
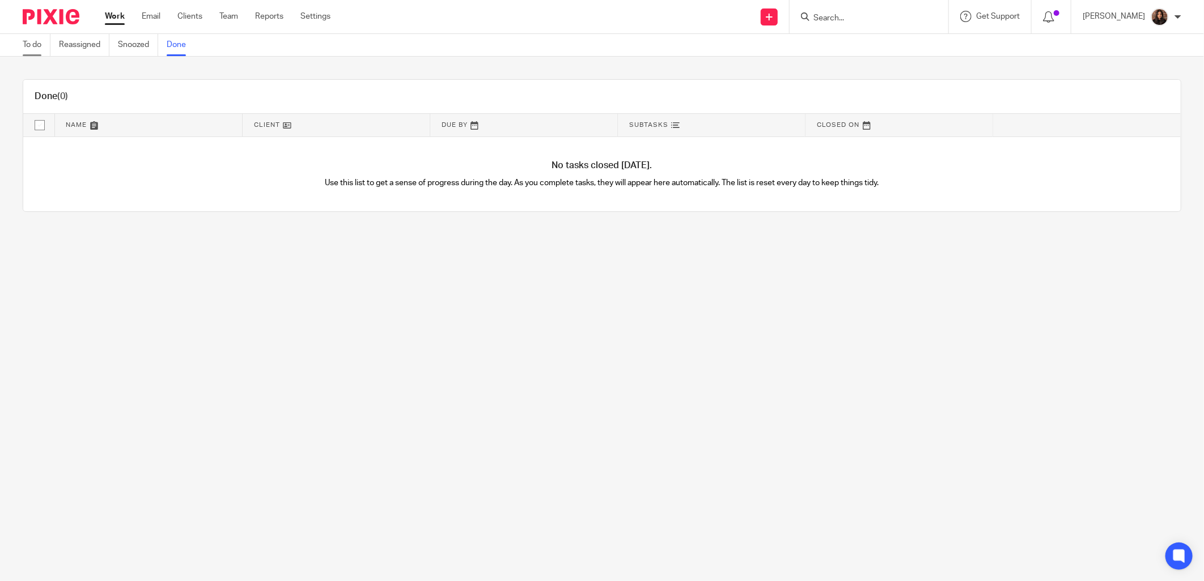
click at [28, 43] on link "To do" at bounding box center [37, 45] width 28 height 22
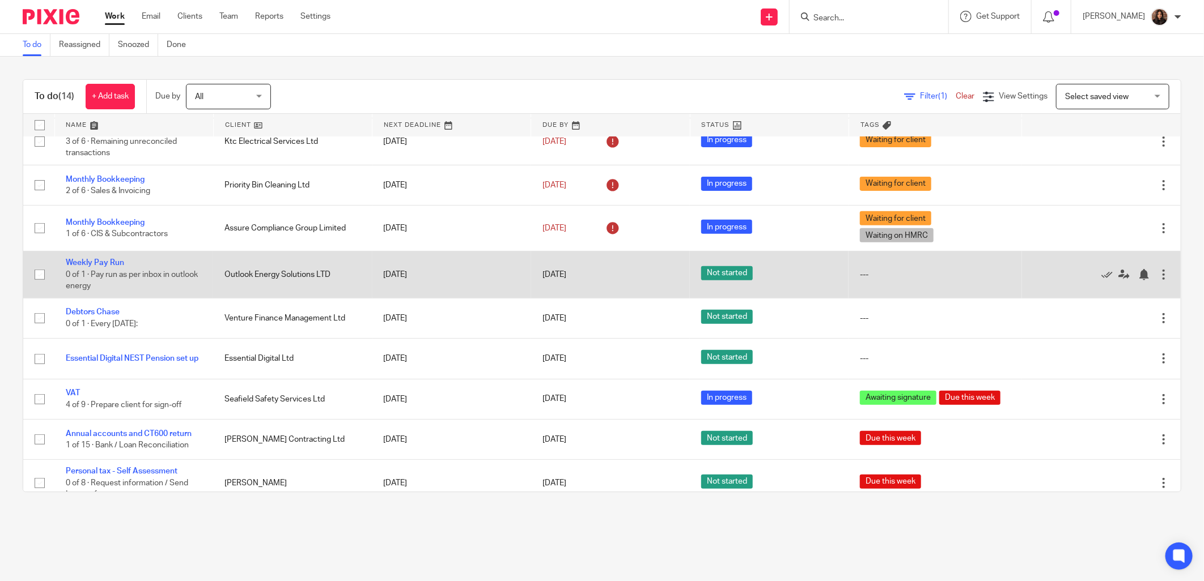
scroll to position [264, 0]
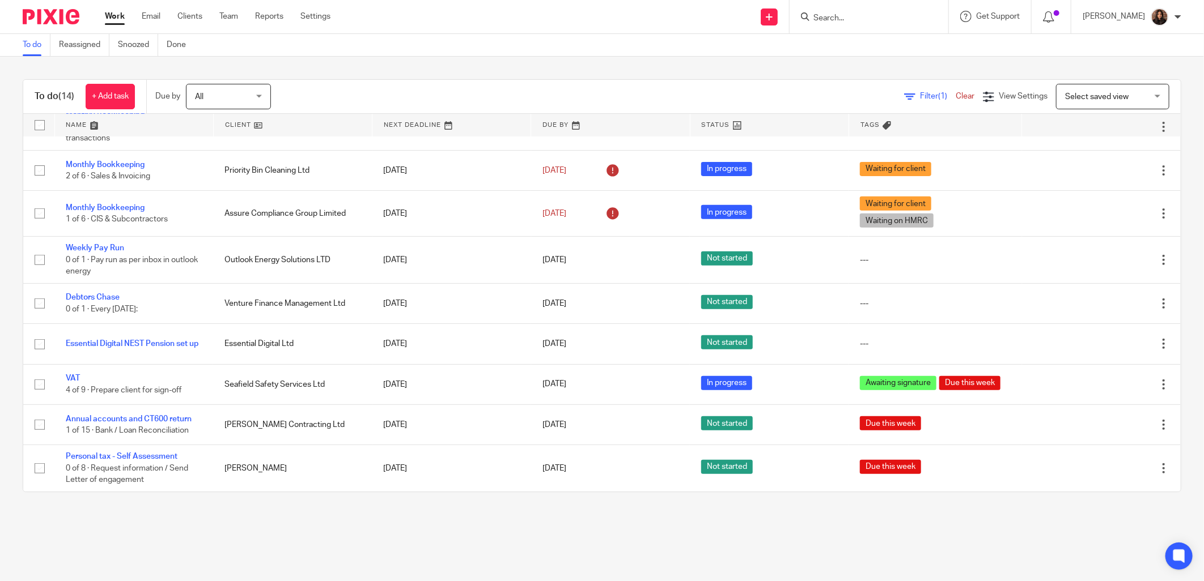
click at [833, 20] on input "Search" at bounding box center [863, 19] width 102 height 10
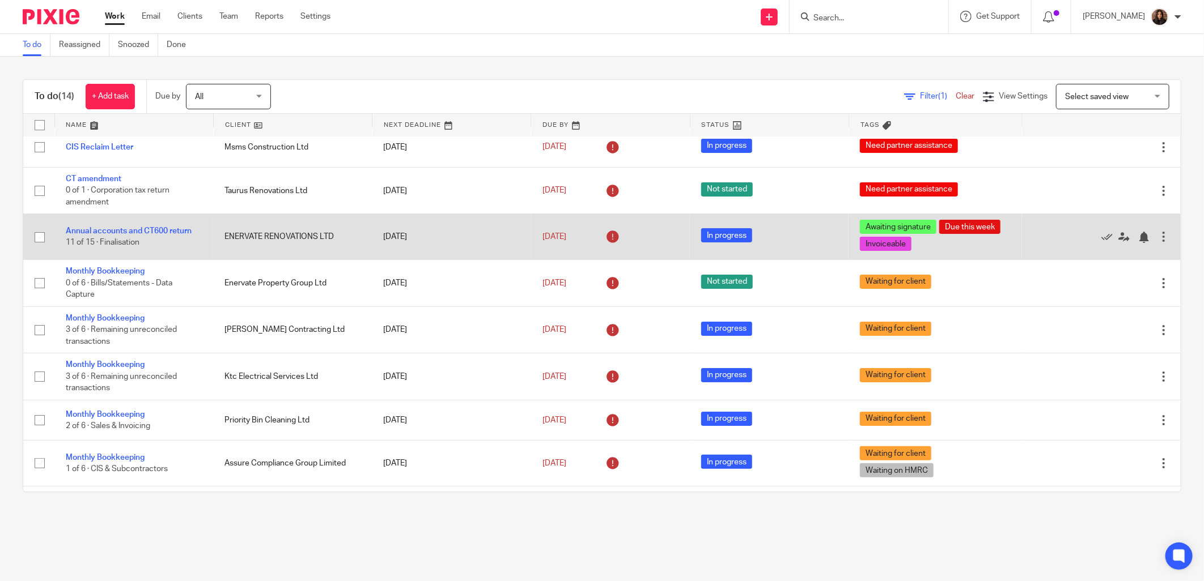
scroll to position [0, 0]
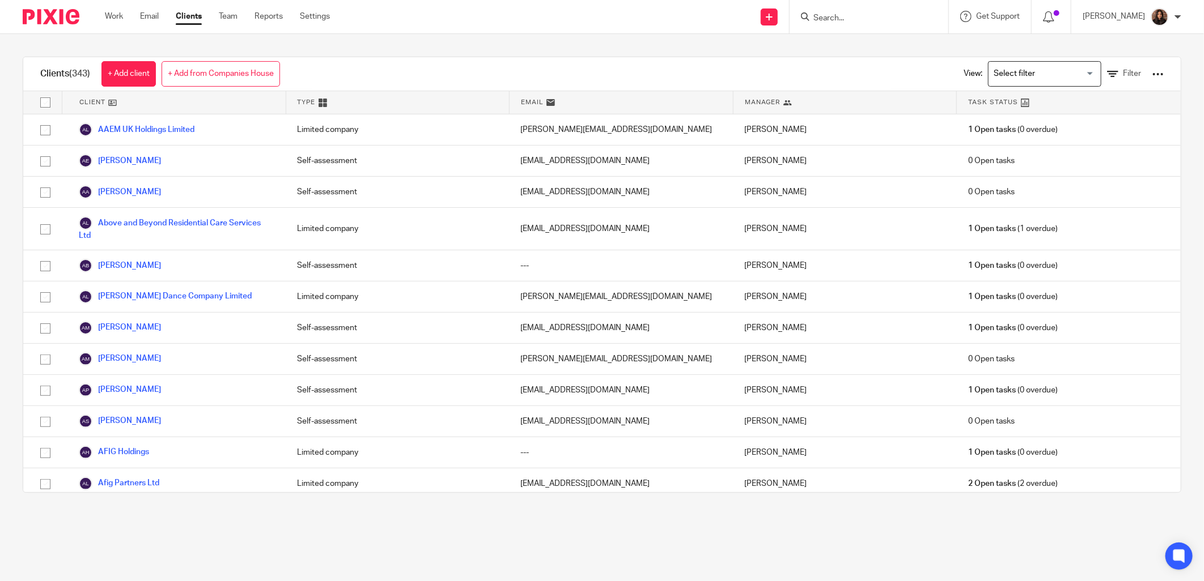
drag, startPoint x: 830, startPoint y: 12, endPoint x: 972, endPoint y: 53, distance: 148.5
click at [830, 14] on input "Search" at bounding box center [863, 19] width 102 height 10
type input "kyp"
click at [102, 15] on div "Work Email Clients Team Reports Settings Work Email Clients Team Reports Settin…" at bounding box center [220, 16] width 253 height 33
click at [111, 15] on link "Work" at bounding box center [114, 16] width 18 height 11
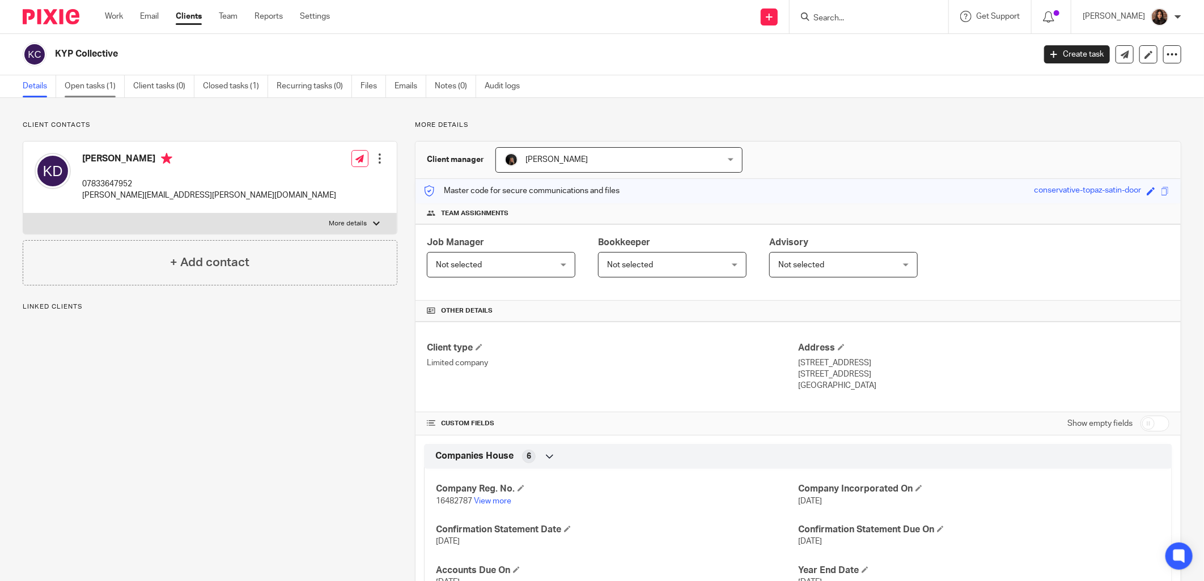
click at [88, 84] on link "Open tasks (1)" at bounding box center [95, 86] width 60 height 22
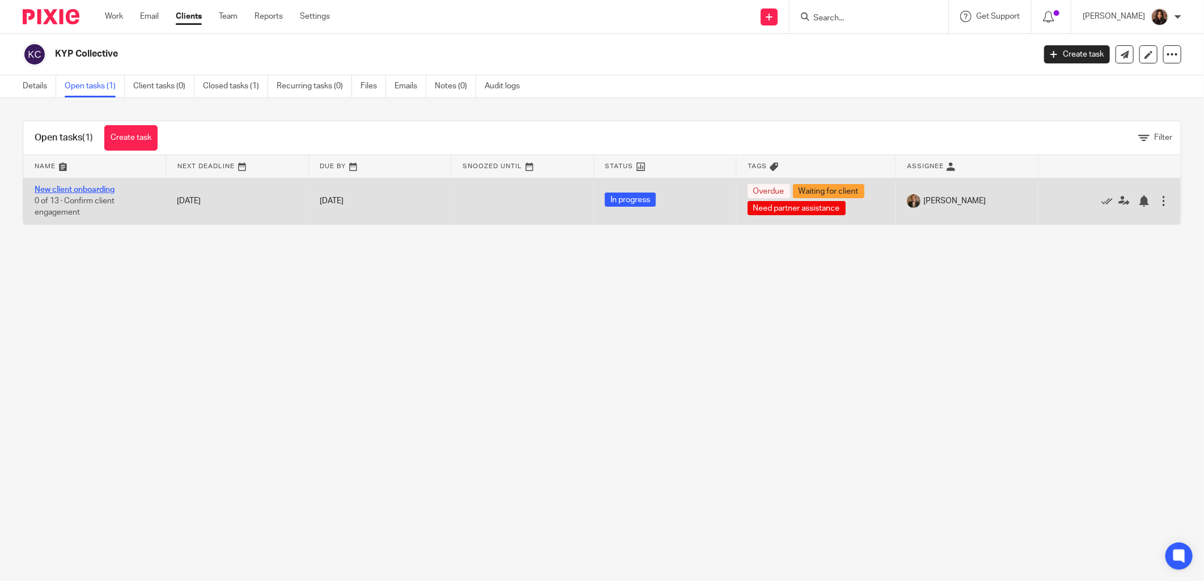
click at [98, 190] on link "New client onboarding" at bounding box center [75, 190] width 80 height 8
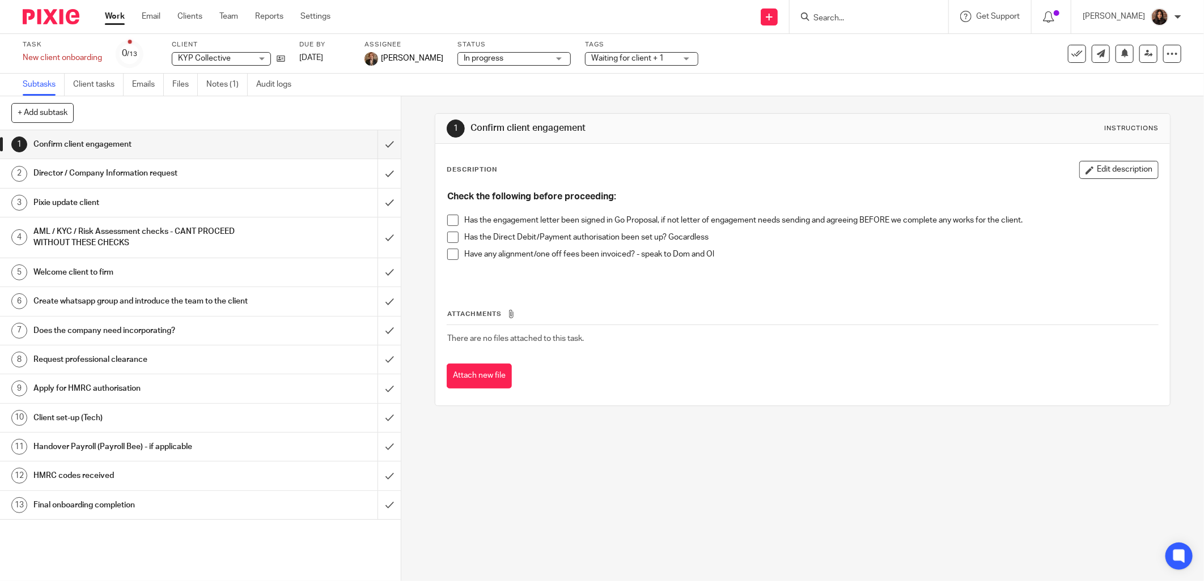
click at [163, 332] on link "7 Does the company need incorporating?" at bounding box center [188, 331] width 377 height 28
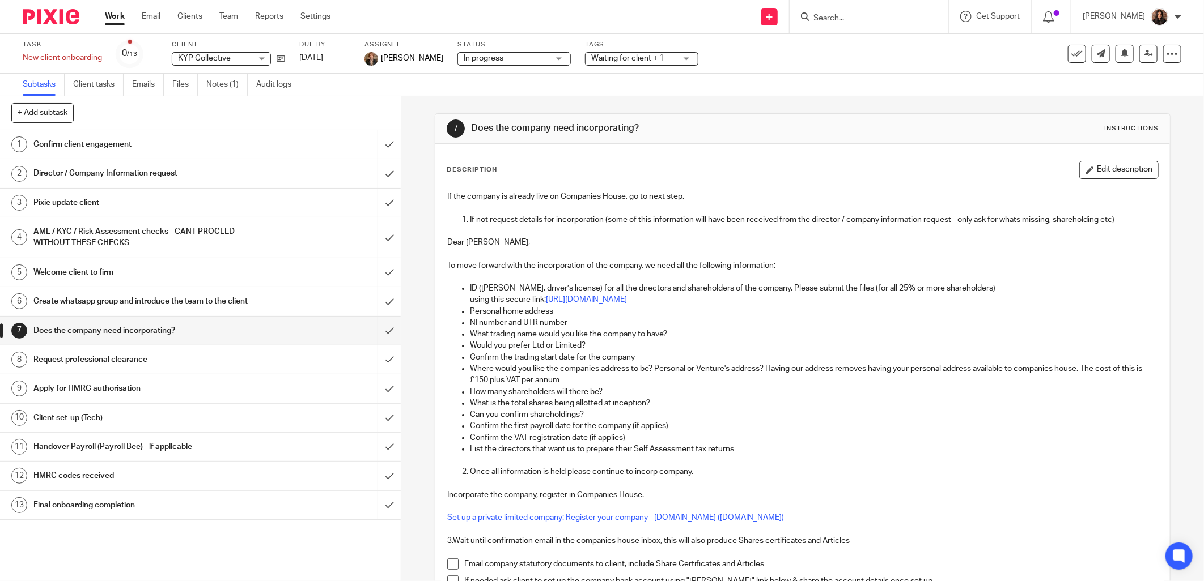
scroll to position [105, 0]
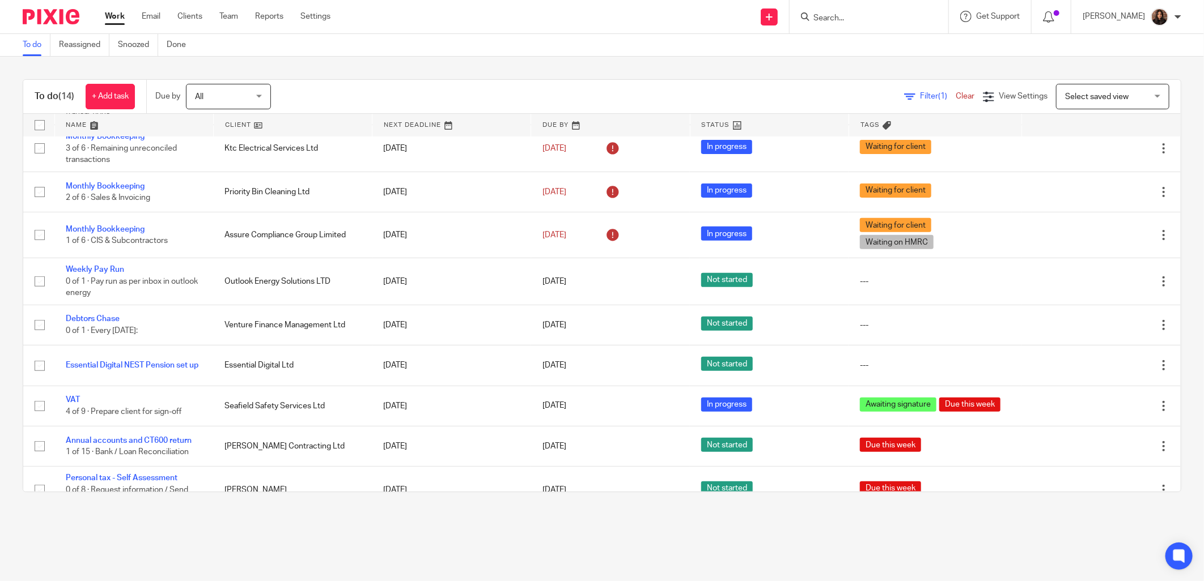
scroll to position [264, 0]
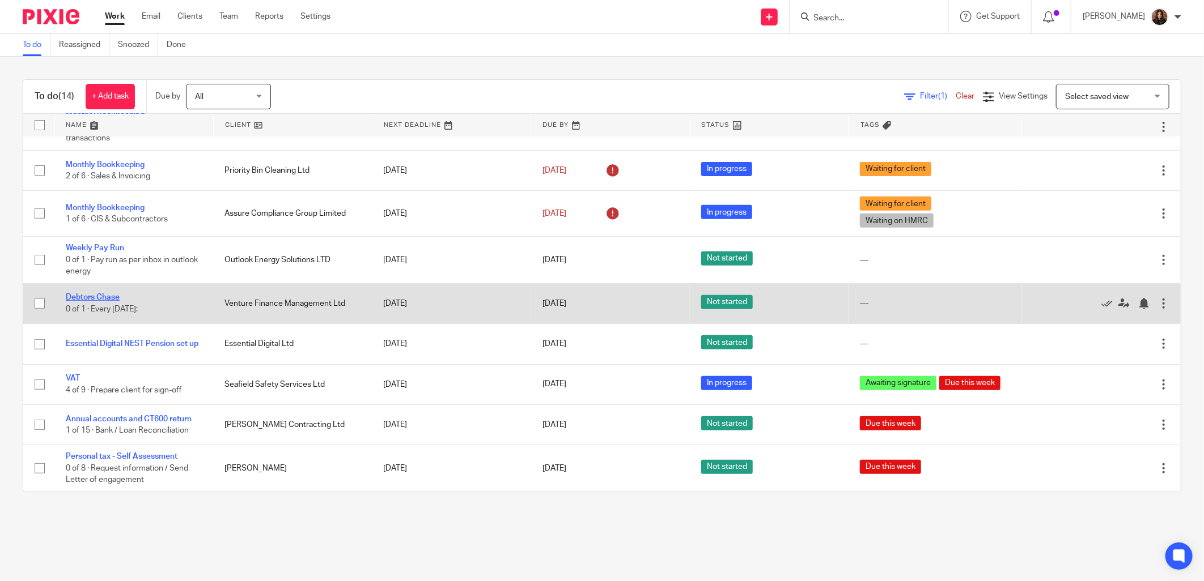
drag, startPoint x: 104, startPoint y: 291, endPoint x: 95, endPoint y: 293, distance: 9.9
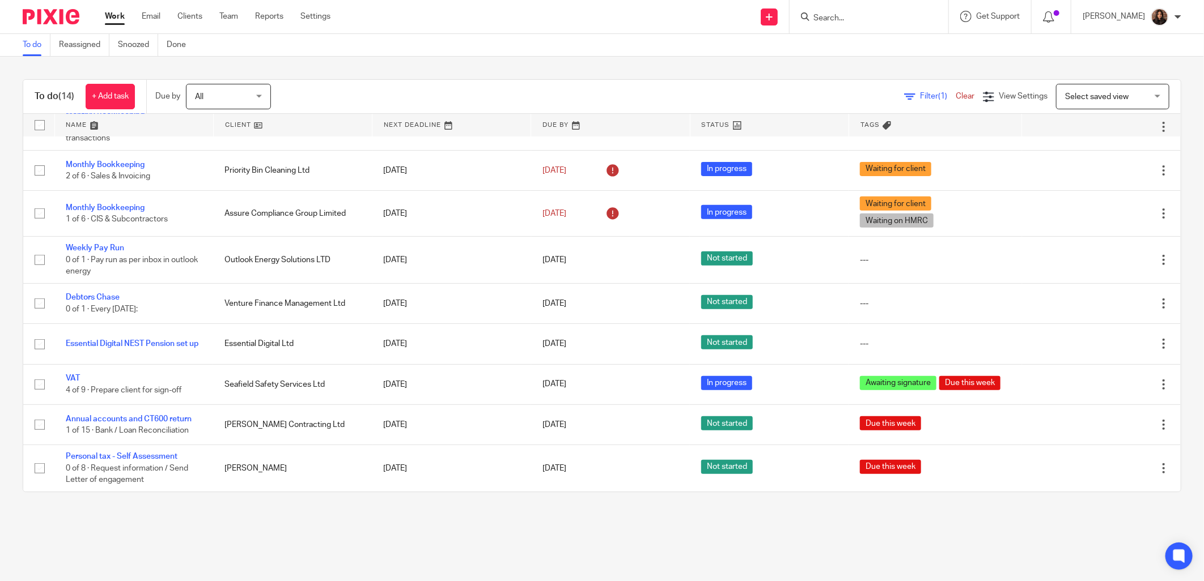
click at [828, 19] on input "Search" at bounding box center [863, 19] width 102 height 10
type input "obk"
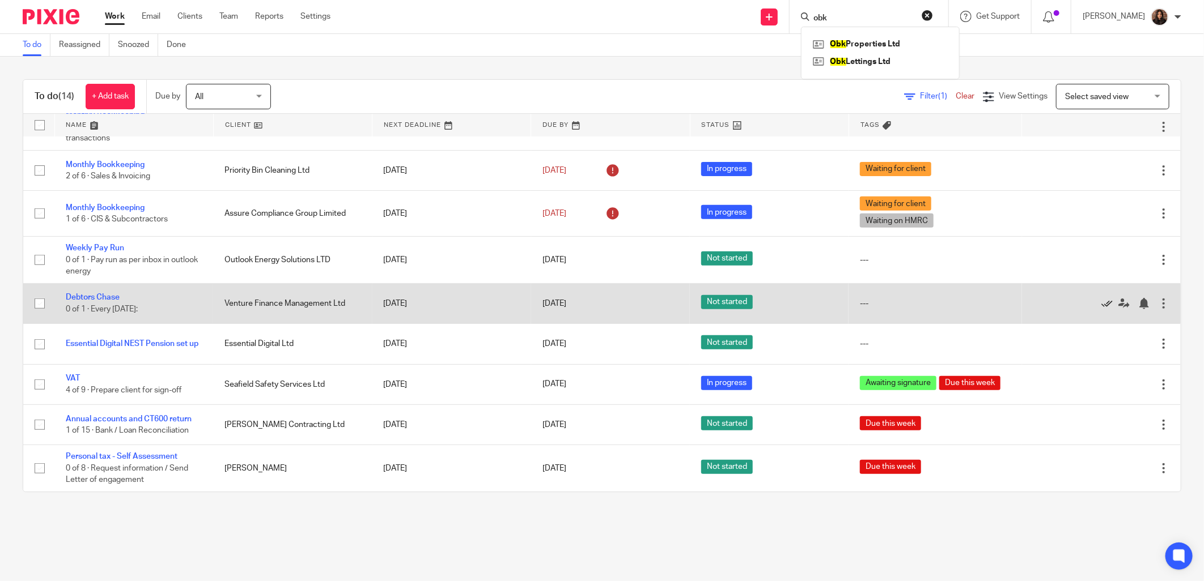
click at [1101, 299] on icon at bounding box center [1106, 303] width 11 height 11
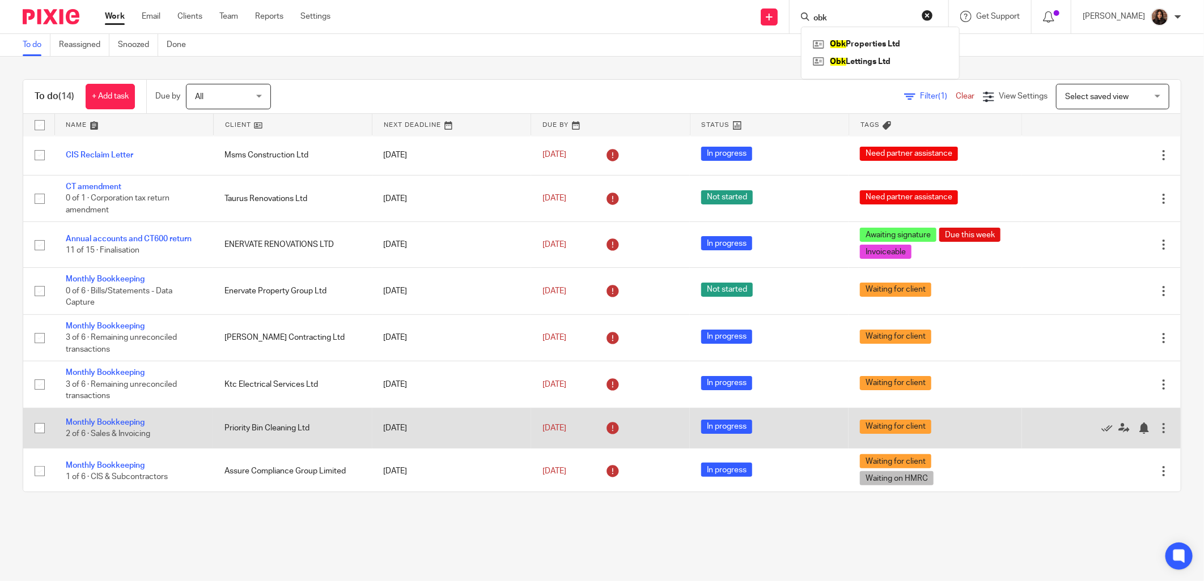
scroll to position [0, 0]
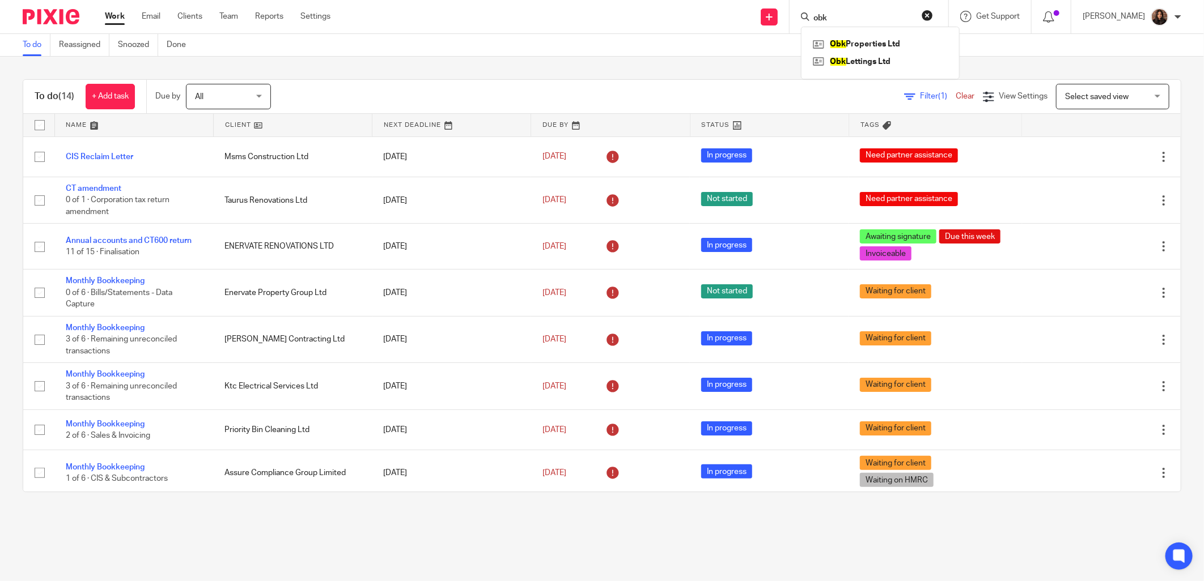
drag, startPoint x: 836, startPoint y: 17, endPoint x: 718, endPoint y: 27, distance: 118.9
click at [750, 23] on div "Send new email Create task Add client Request signature obk Obk Properties Ltd …" at bounding box center [775, 16] width 856 height 33
click at [236, 14] on link "Team" at bounding box center [228, 16] width 19 height 11
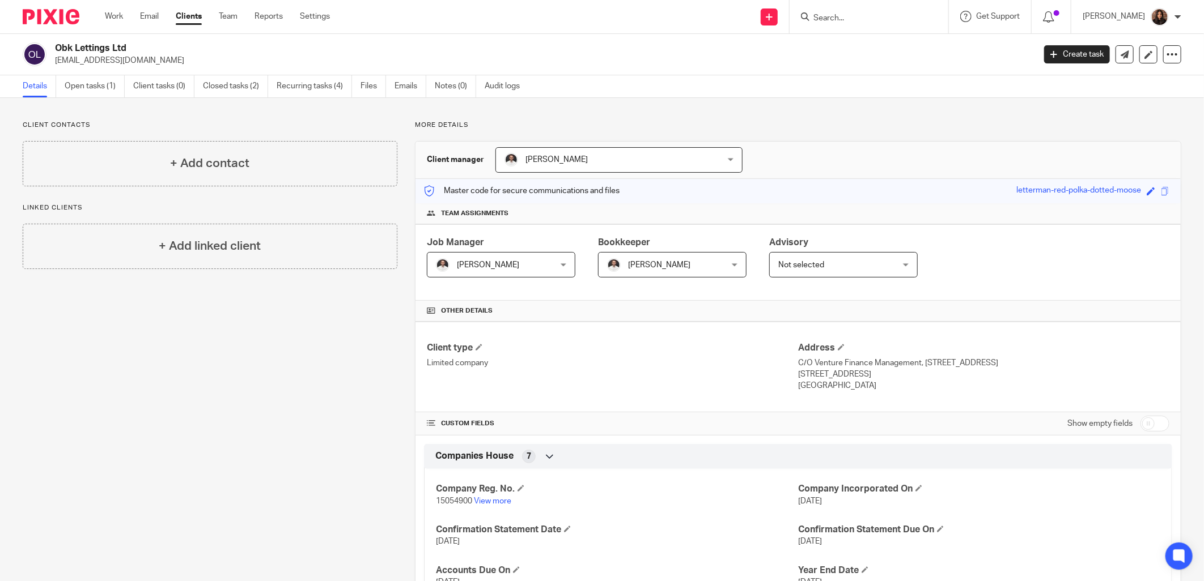
drag, startPoint x: 151, startPoint y: 59, endPoint x: 54, endPoint y: 61, distance: 97.5
click at [54, 61] on div "Obk Lettings Ltd obrienterry59@gmail.com" at bounding box center [525, 55] width 1004 height 24
copy p "obrienterry59@gmail.com"
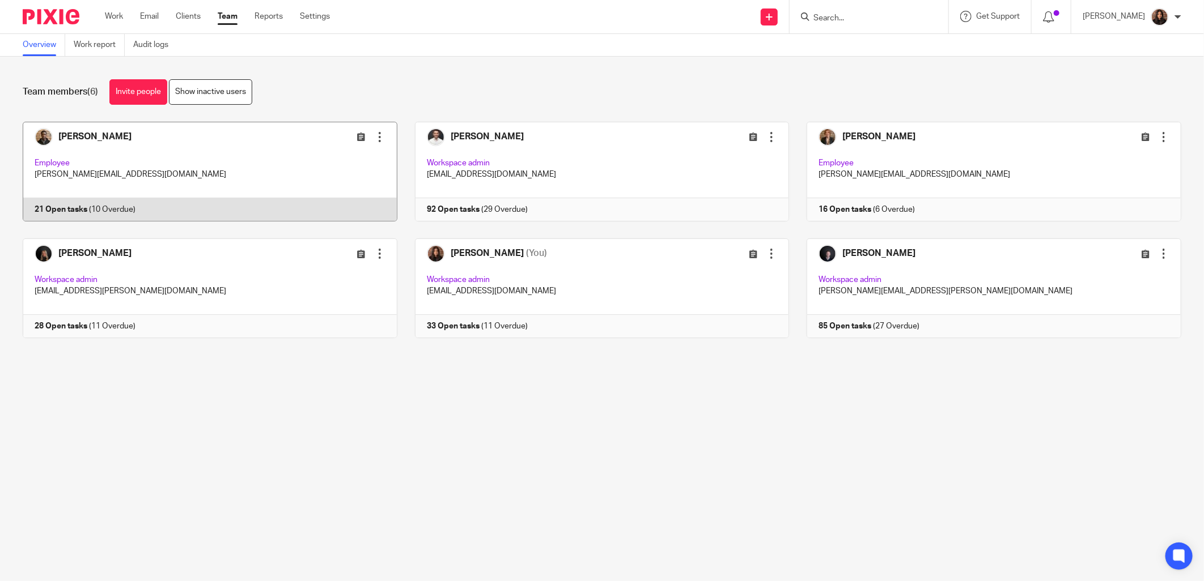
click at [257, 168] on link at bounding box center [201, 172] width 392 height 100
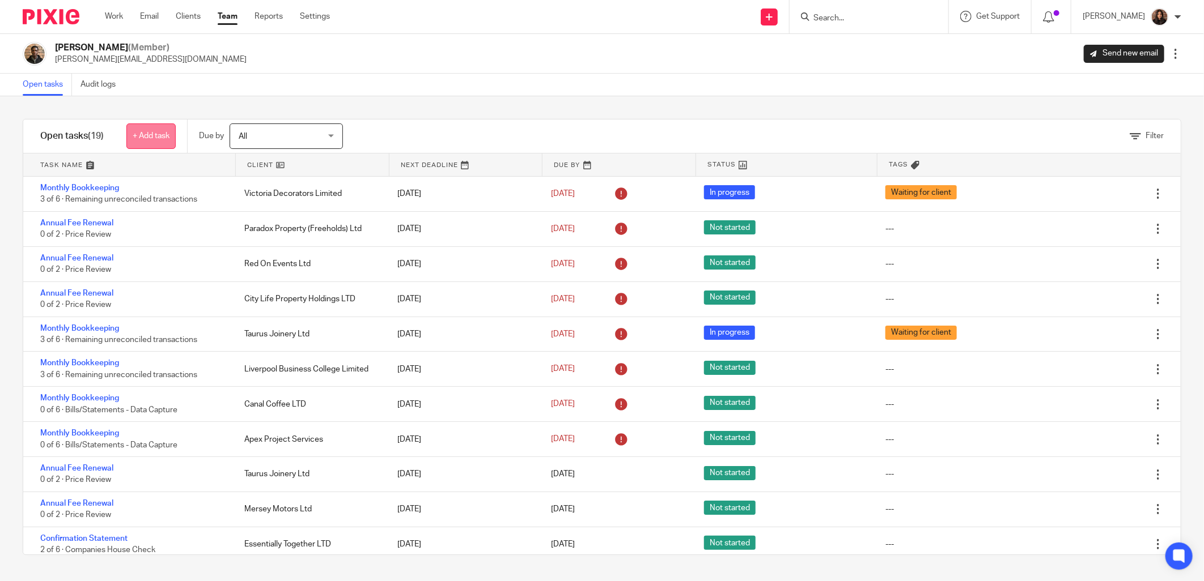
click at [162, 133] on link "+ Add task" at bounding box center [150, 137] width 49 height 26
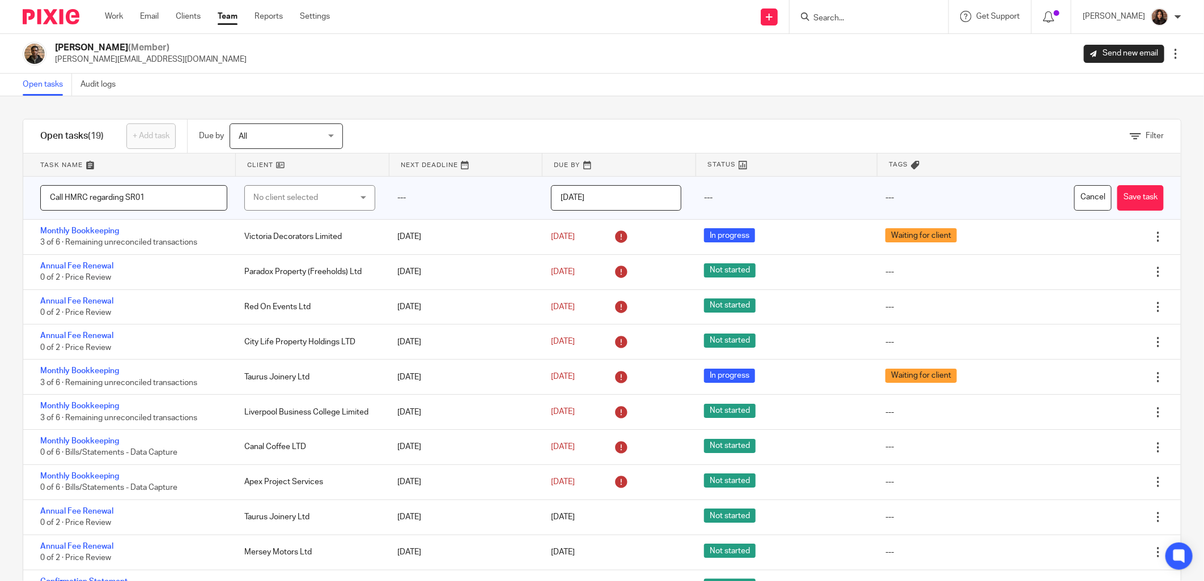
type input "Call HMRC regarding SR01"
click at [328, 204] on div "No client selected" at bounding box center [301, 198] width 97 height 24
type input "townse"
click at [315, 248] on li "[PERSON_NAME] Contracting Ltd" at bounding box center [304, 261] width 127 height 35
click at [576, 193] on input "2025-09-17" at bounding box center [616, 198] width 130 height 26
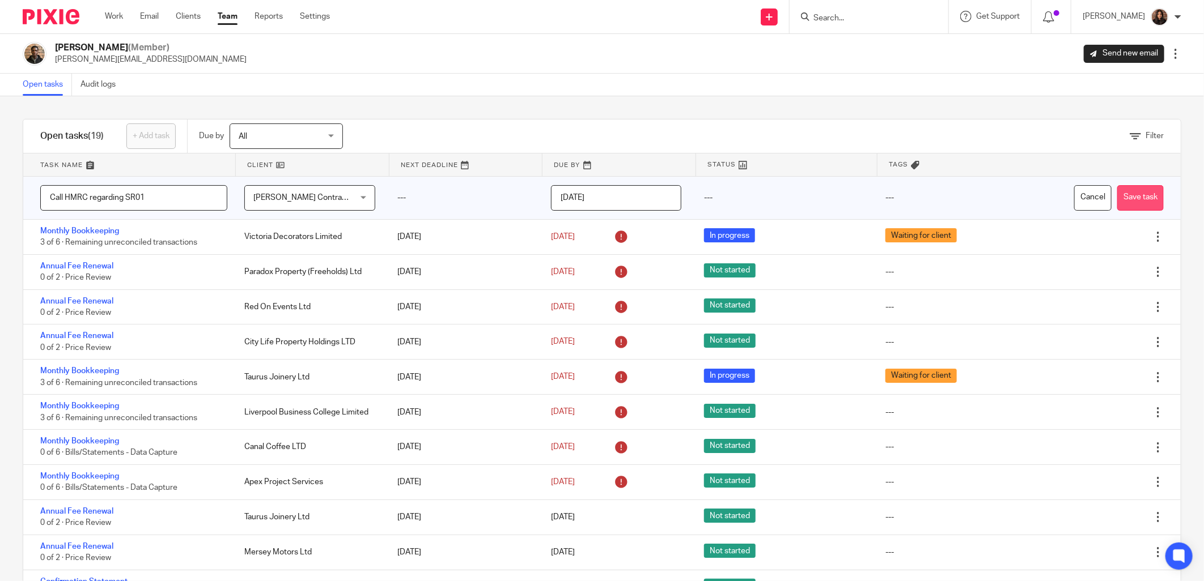
click at [1132, 197] on button "Save task" at bounding box center [1140, 198] width 46 height 26
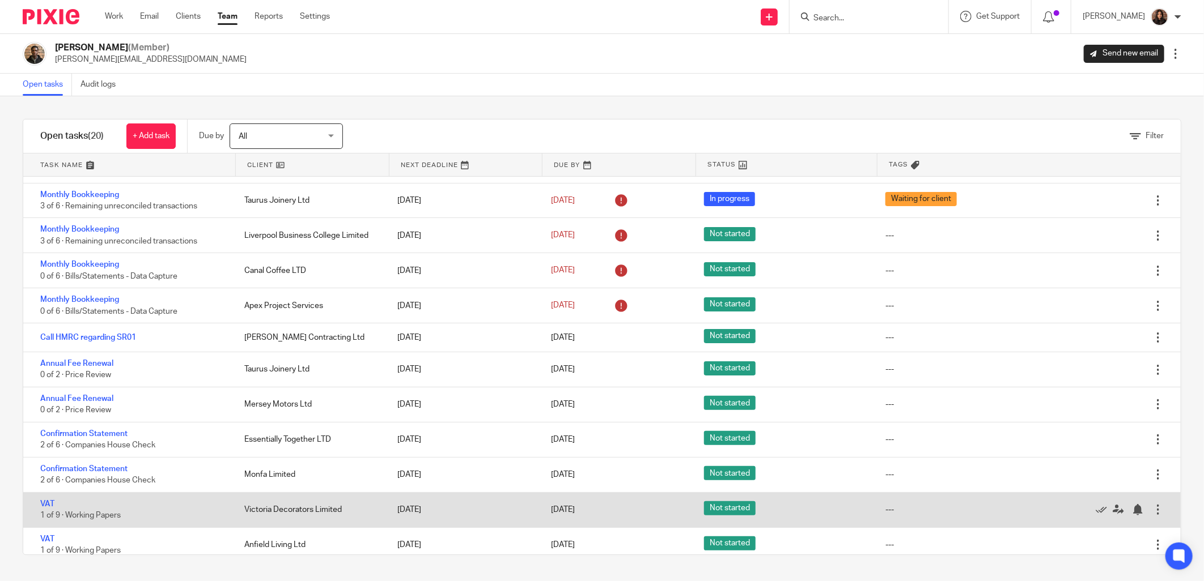
scroll to position [29, 0]
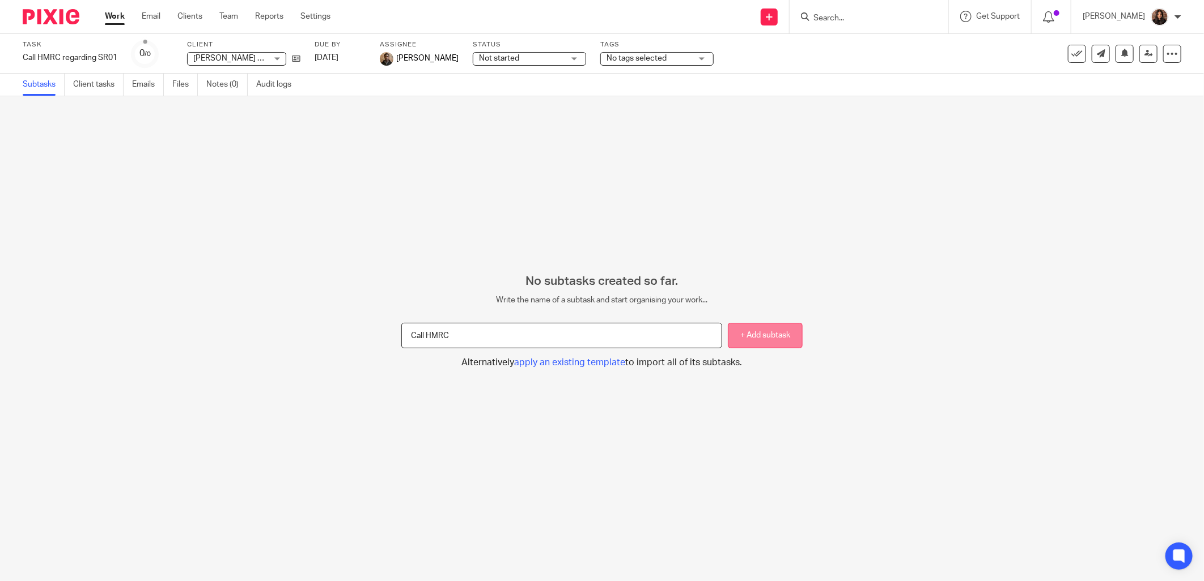
type input "Call HMRC"
click at [776, 336] on button "+ Add subtask" at bounding box center [765, 336] width 75 height 26
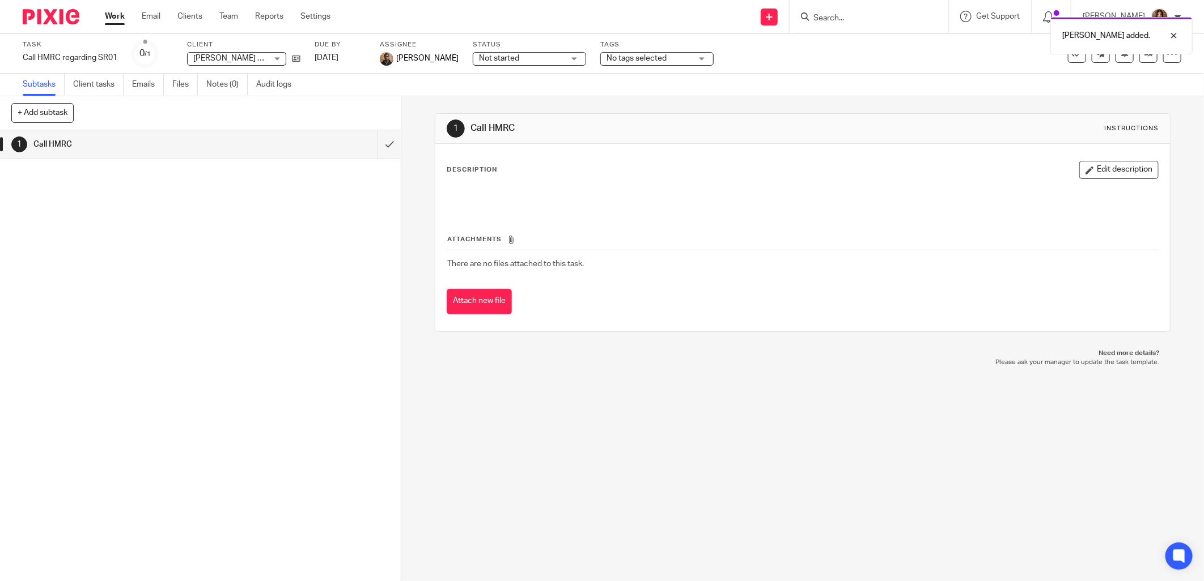
click at [1095, 169] on button "Edit description" at bounding box center [1118, 170] width 79 height 18
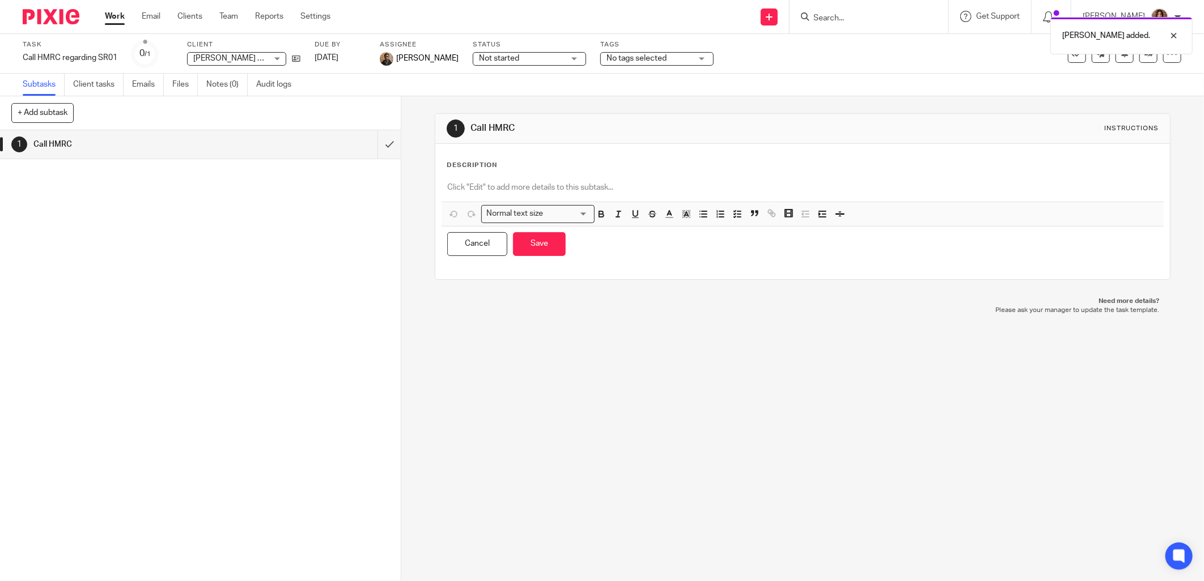
click at [464, 183] on p at bounding box center [802, 187] width 711 height 11
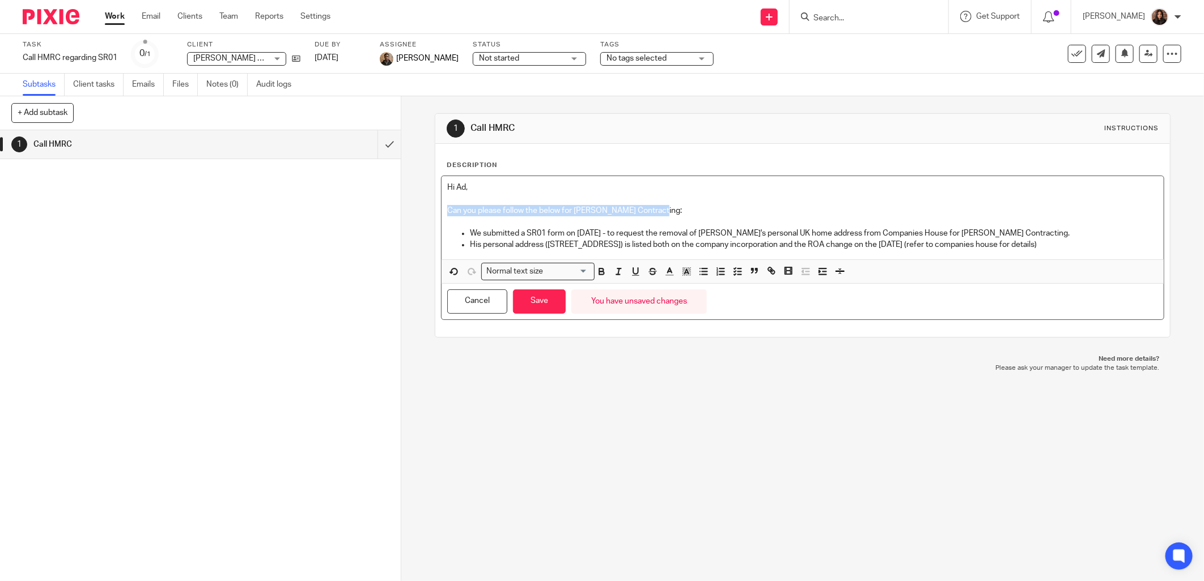
drag, startPoint x: 630, startPoint y: 210, endPoint x: 441, endPoint y: 210, distance: 189.3
click at [441, 210] on div "Hi Ad, Can you please follow the below for [PERSON_NAME] Contracting: We submit…" at bounding box center [802, 217] width 722 height 83
click at [597, 275] on icon "button" at bounding box center [601, 271] width 10 height 10
click at [632, 273] on icon "button" at bounding box center [635, 271] width 10 height 10
click at [703, 233] on p "We submitted a SR01 form on [DATE] - to request the removal of [PERSON_NAME]'s …" at bounding box center [814, 233] width 688 height 11
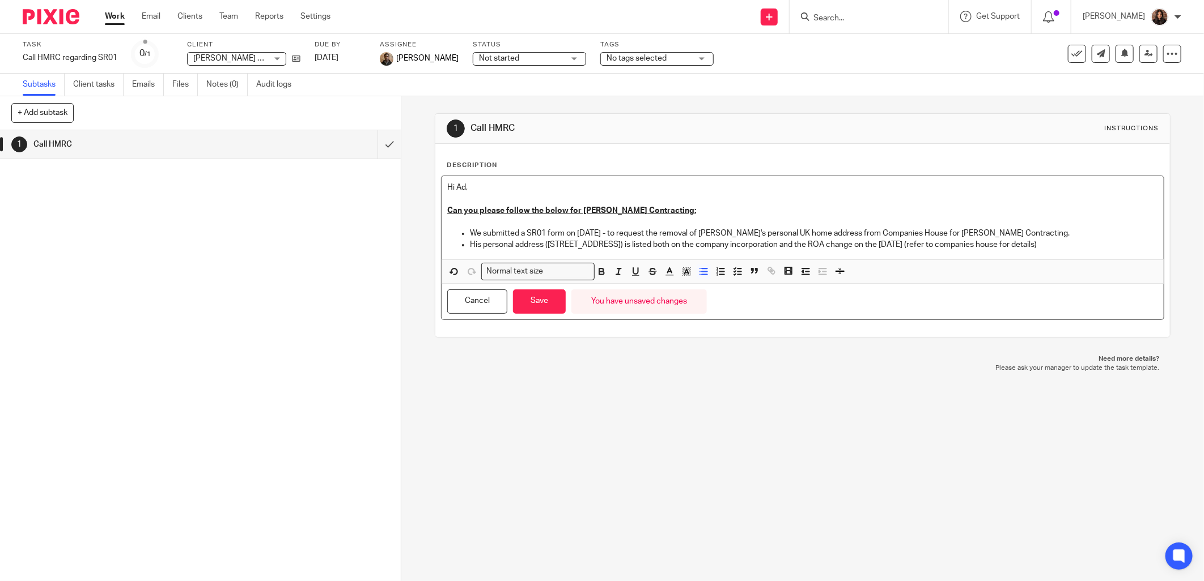
click at [1043, 229] on p "We submitted a SR01 form on [DATE] - to request the removal of [PERSON_NAME]'s …" at bounding box center [814, 233] width 688 height 11
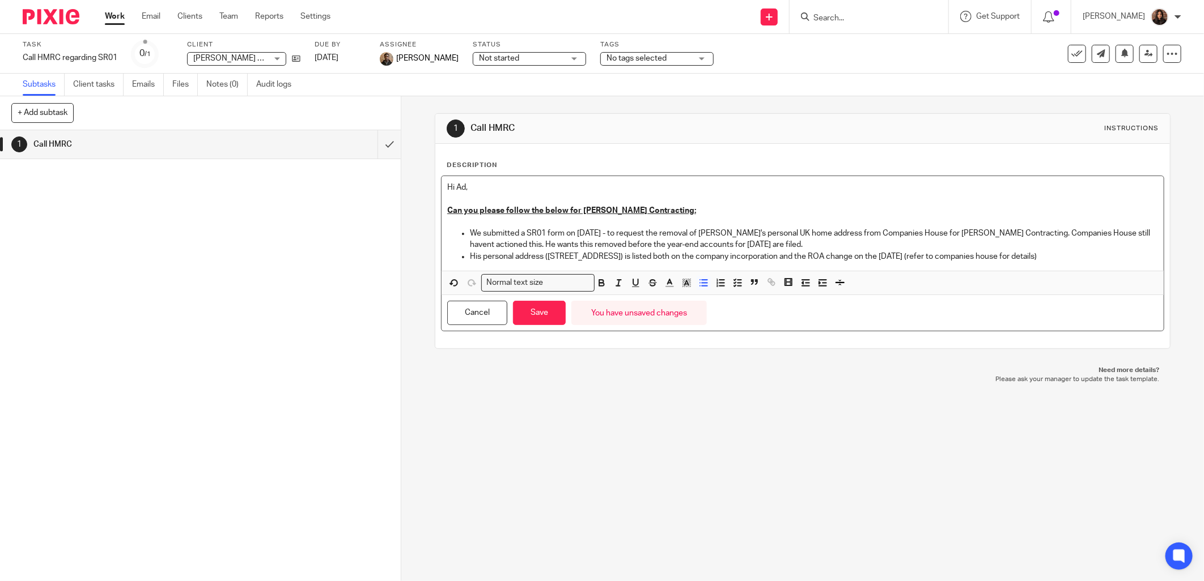
click at [1043, 258] on p "His personal address ([STREET_ADDRESS]) is listed both on the company incorpora…" at bounding box center [814, 256] width 688 height 11
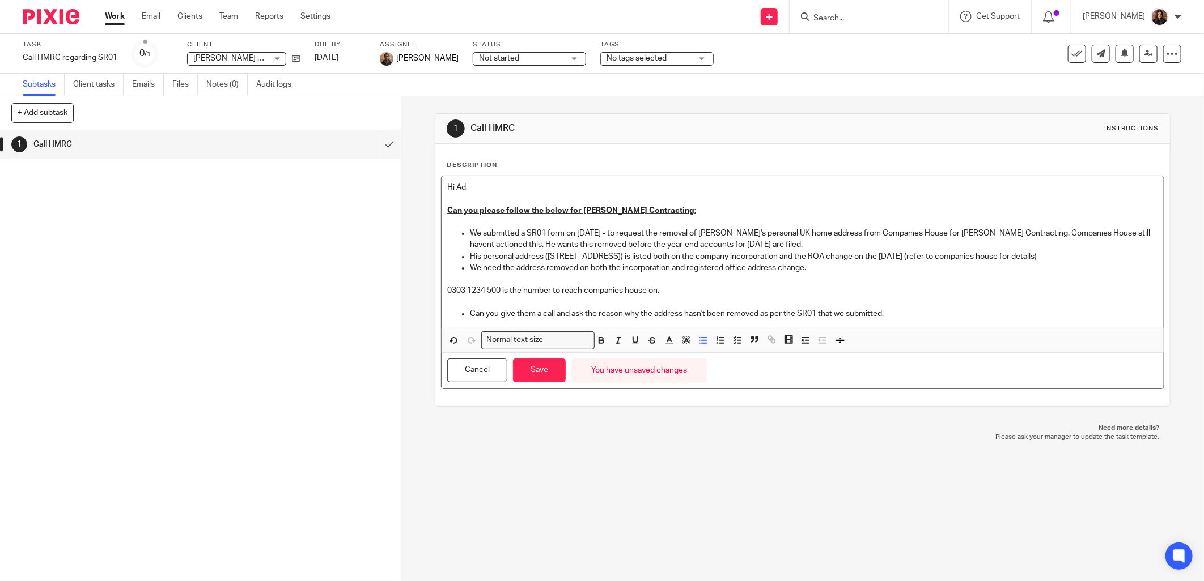
click at [894, 313] on p "Can you give them a call and ask the reason why the address hasn't been removed…" at bounding box center [814, 313] width 688 height 11
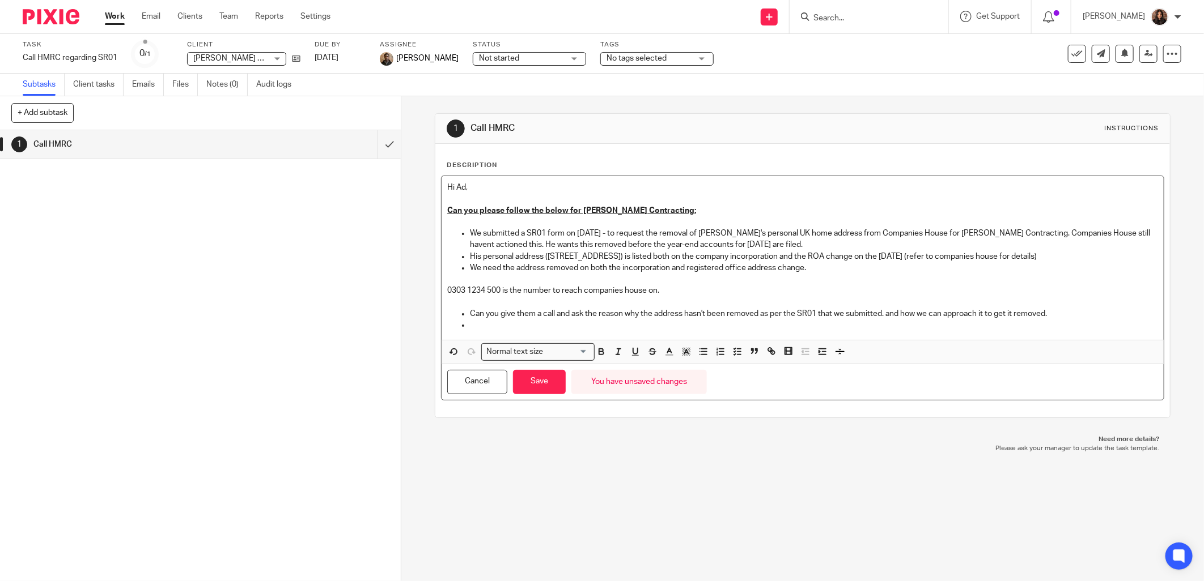
drag, startPoint x: 661, startPoint y: 291, endPoint x: 444, endPoint y: 291, distance: 217.6
click at [447, 291] on p "0303 1234 500 is the number to reach companies house on." at bounding box center [802, 290] width 711 height 11
click at [599, 355] on icon "button" at bounding box center [601, 353] width 5 height 3
drag, startPoint x: 490, startPoint y: 326, endPoint x: 512, endPoint y: 329, distance: 22.3
click at [491, 326] on p at bounding box center [814, 325] width 688 height 11
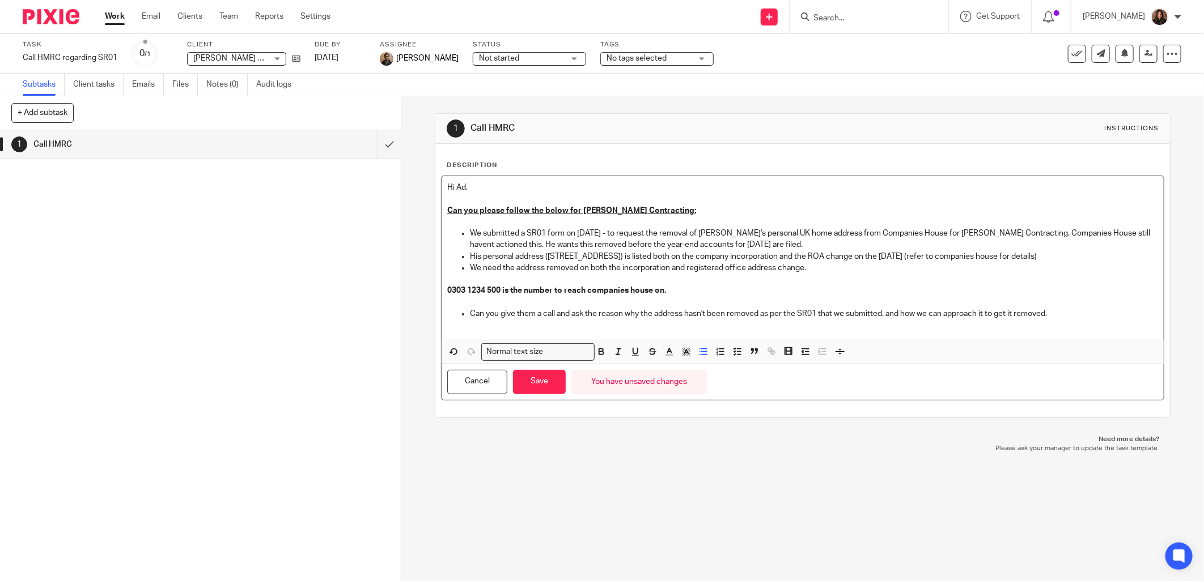
click at [1056, 313] on p "Can you give them a call and ask the reason why the address hasn't been removed…" at bounding box center [814, 313] width 688 height 11
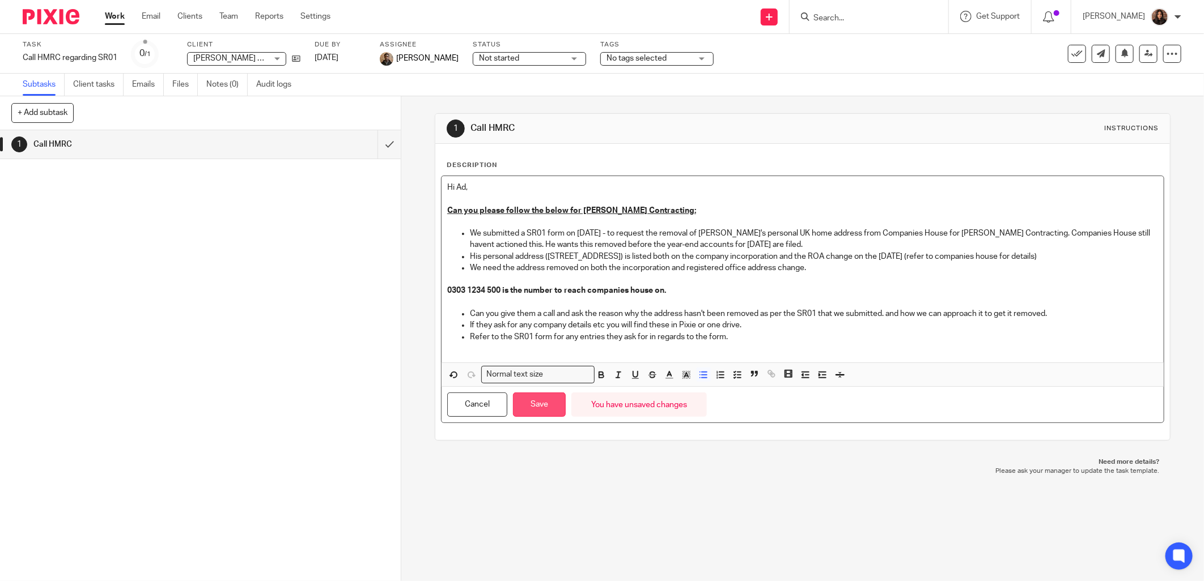
click at [549, 415] on button "Save" at bounding box center [539, 405] width 53 height 24
